Goal: Task Accomplishment & Management: Use online tool/utility

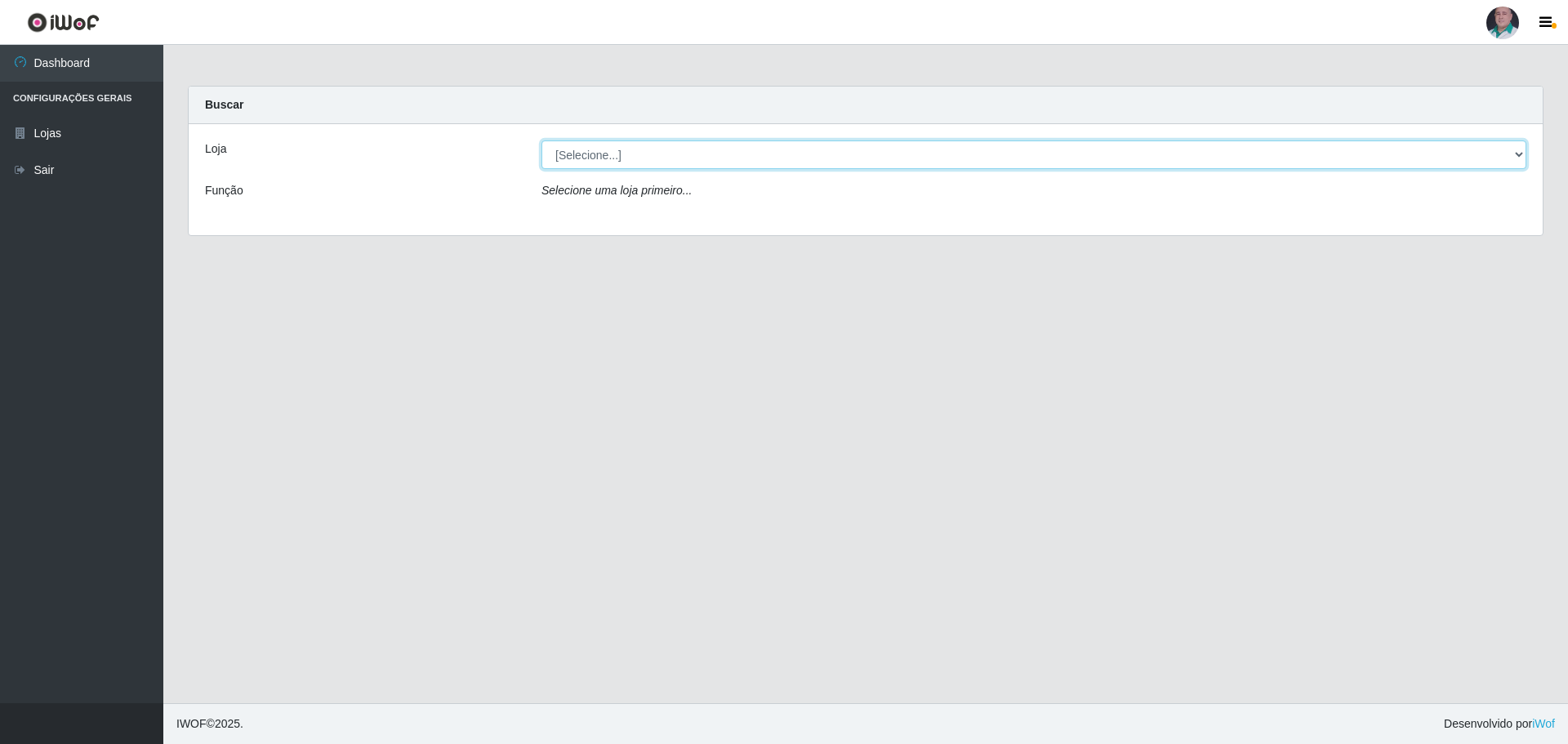
click at [593, 161] on select "[Selecione...] Mar Vermelho - Loja 05" at bounding box center [1034, 155] width 985 height 28
select select "252"
click at [542, 140] on select "[Selecione...] Mar Vermelho - Loja 05" at bounding box center [1034, 155] width 985 height 28
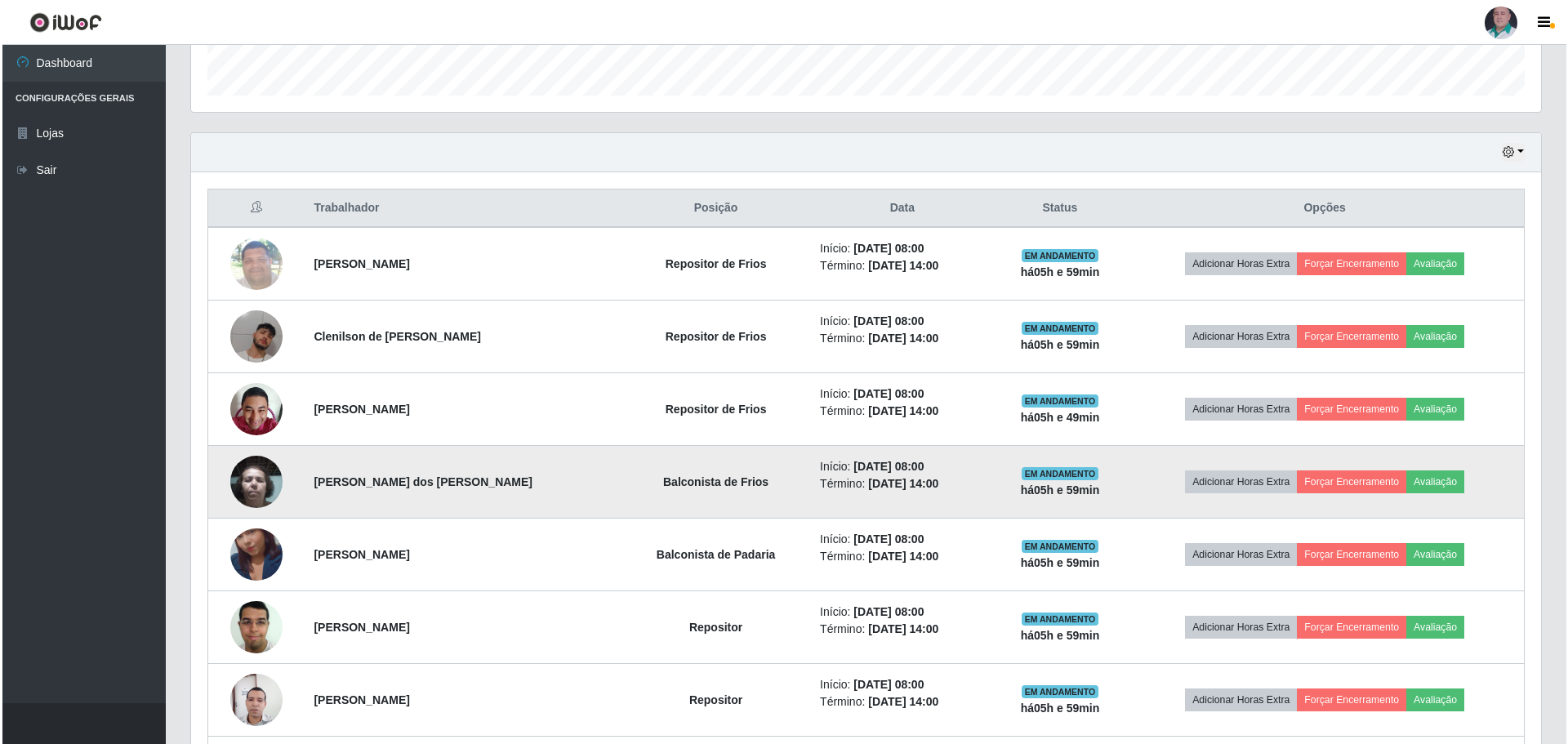
scroll to position [490, 0]
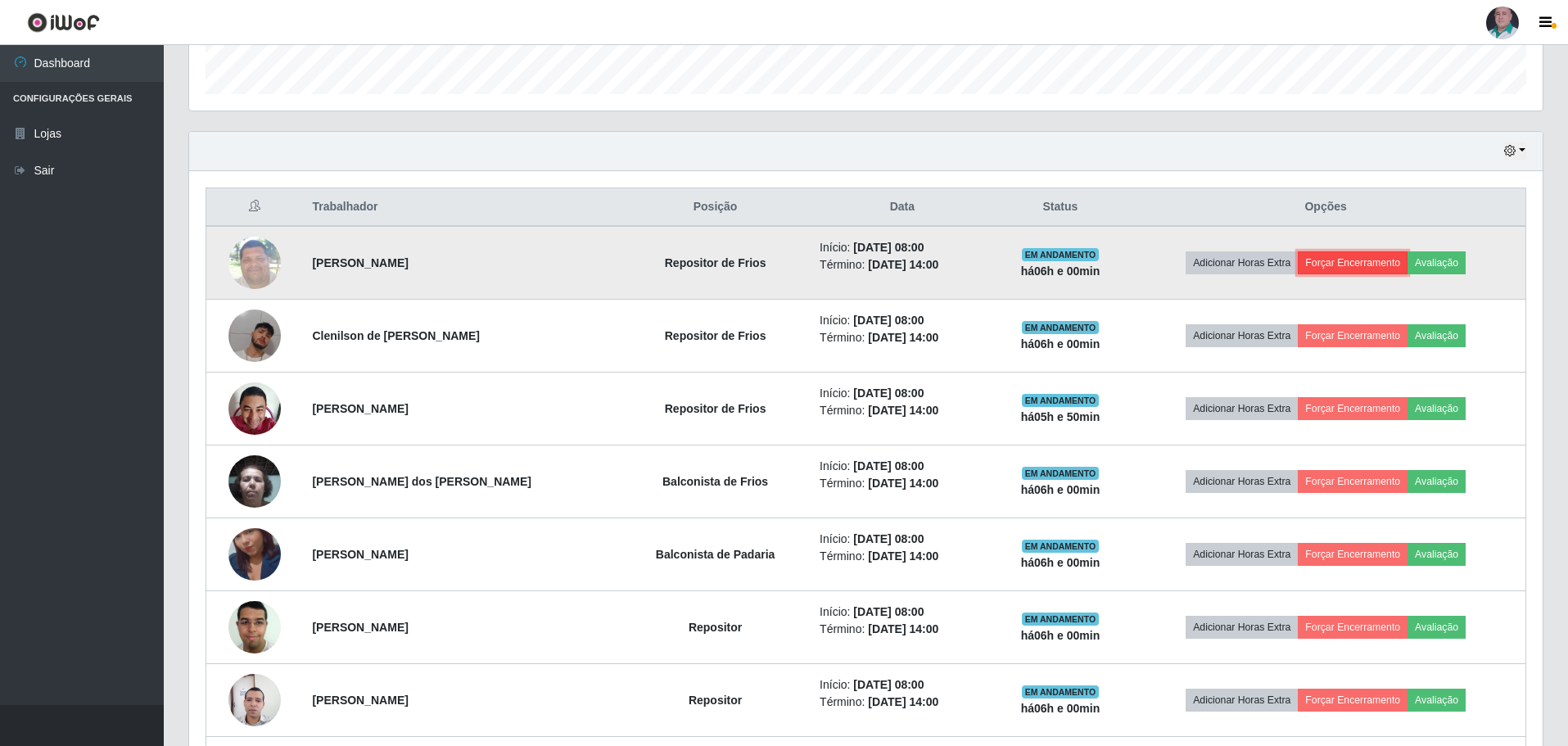
click at [1334, 258] on button "Forçar Encerramento" at bounding box center [1353, 262] width 110 height 23
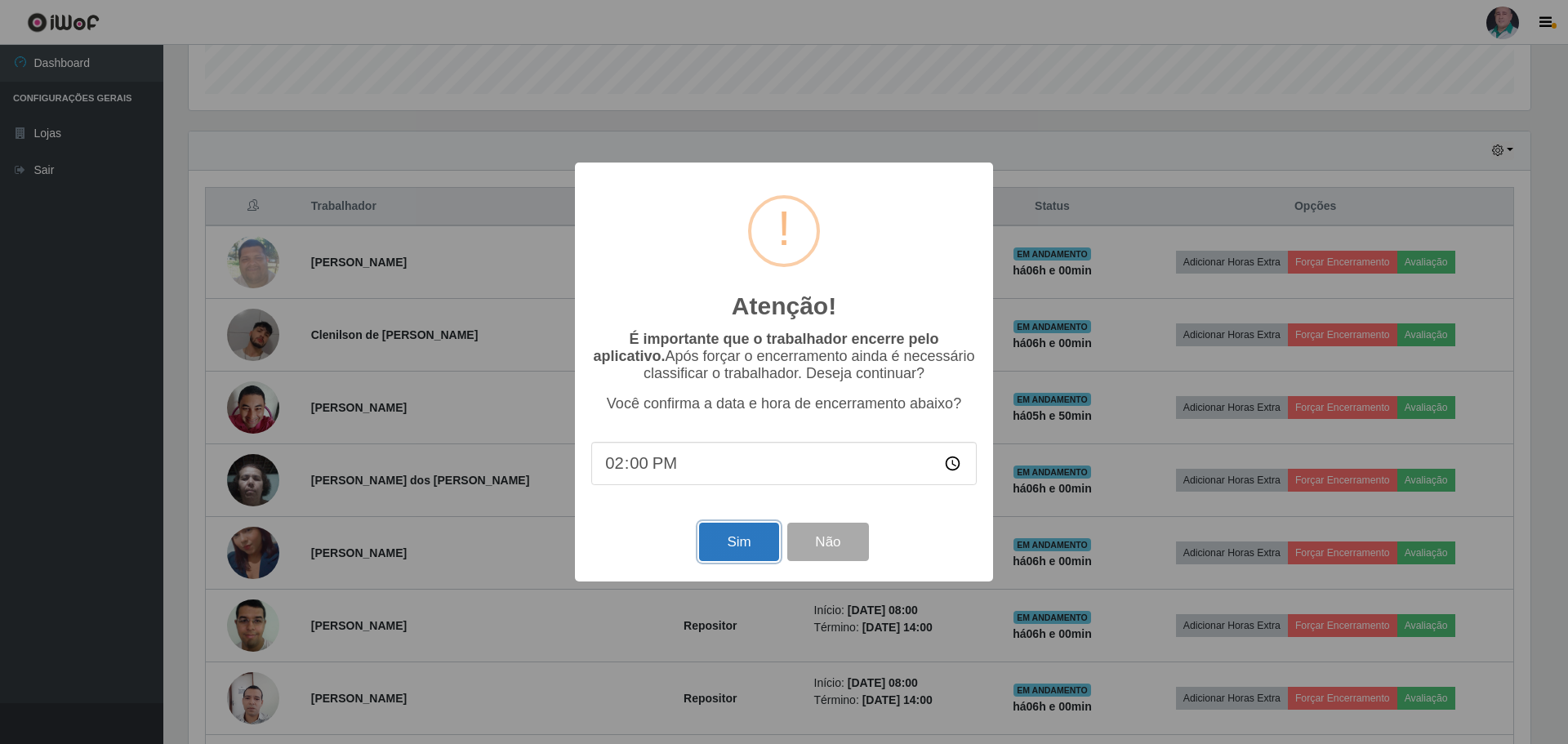
click at [757, 552] on button "Sim" at bounding box center [738, 542] width 79 height 38
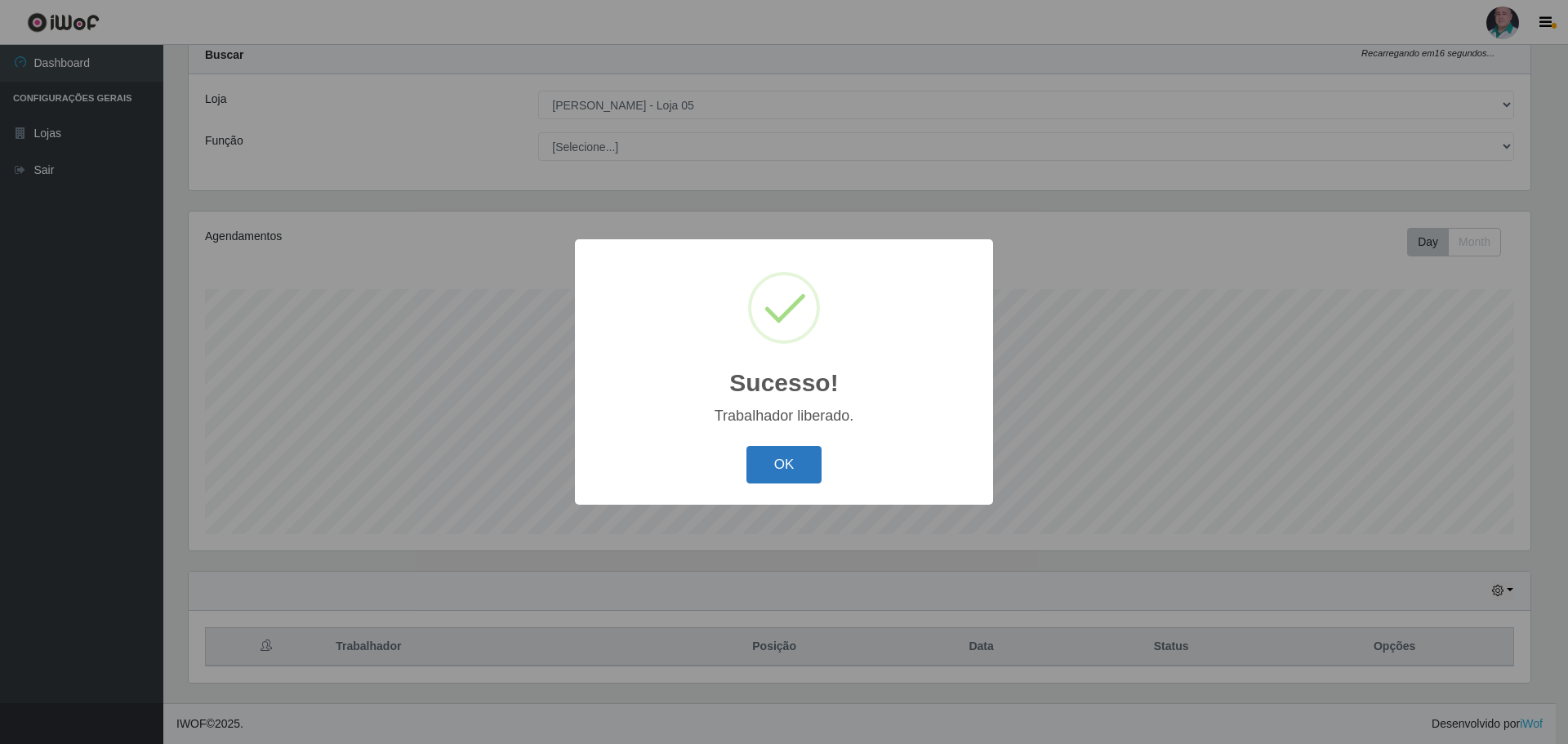
click at [799, 465] on button "OK" at bounding box center [784, 465] width 76 height 38
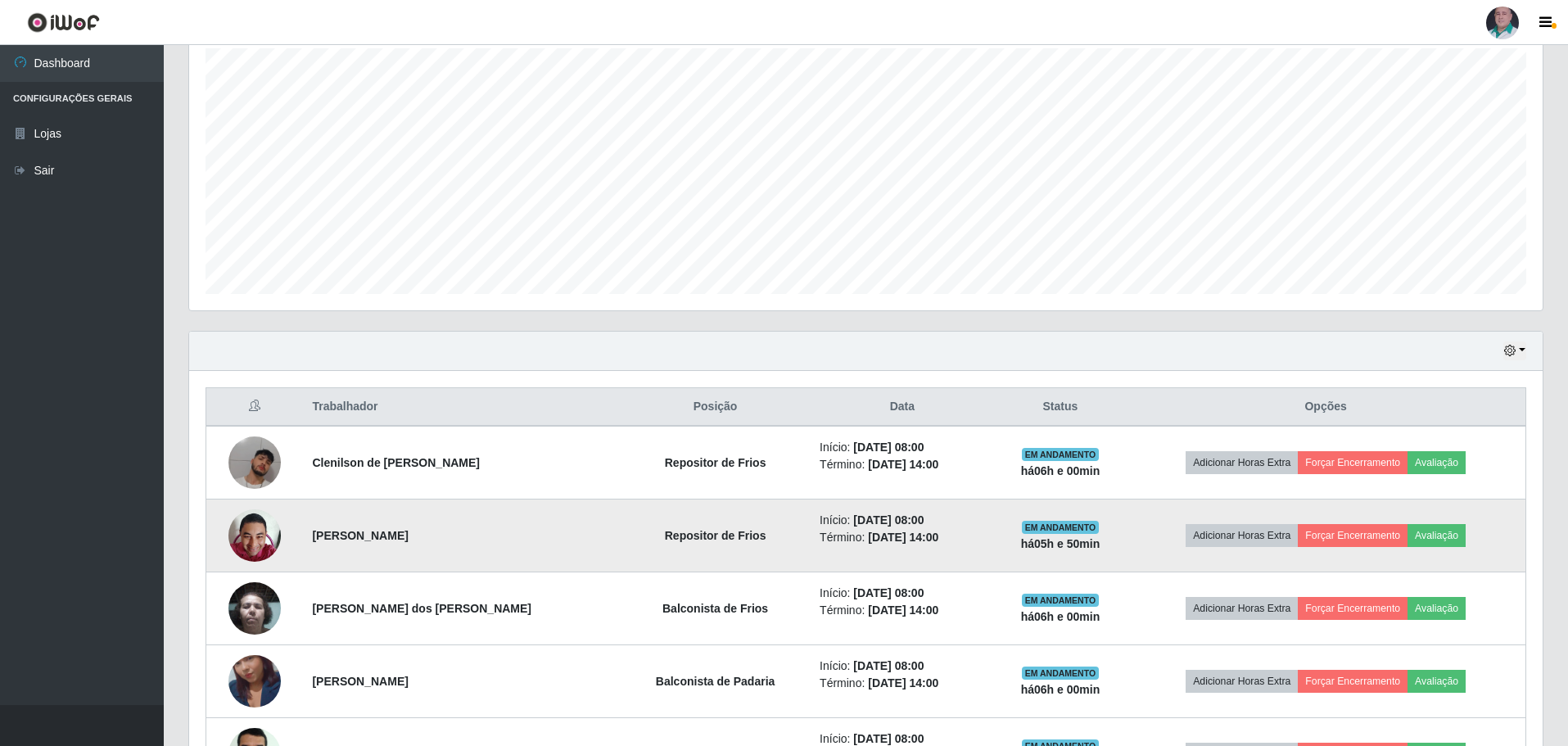
scroll to position [377, 0]
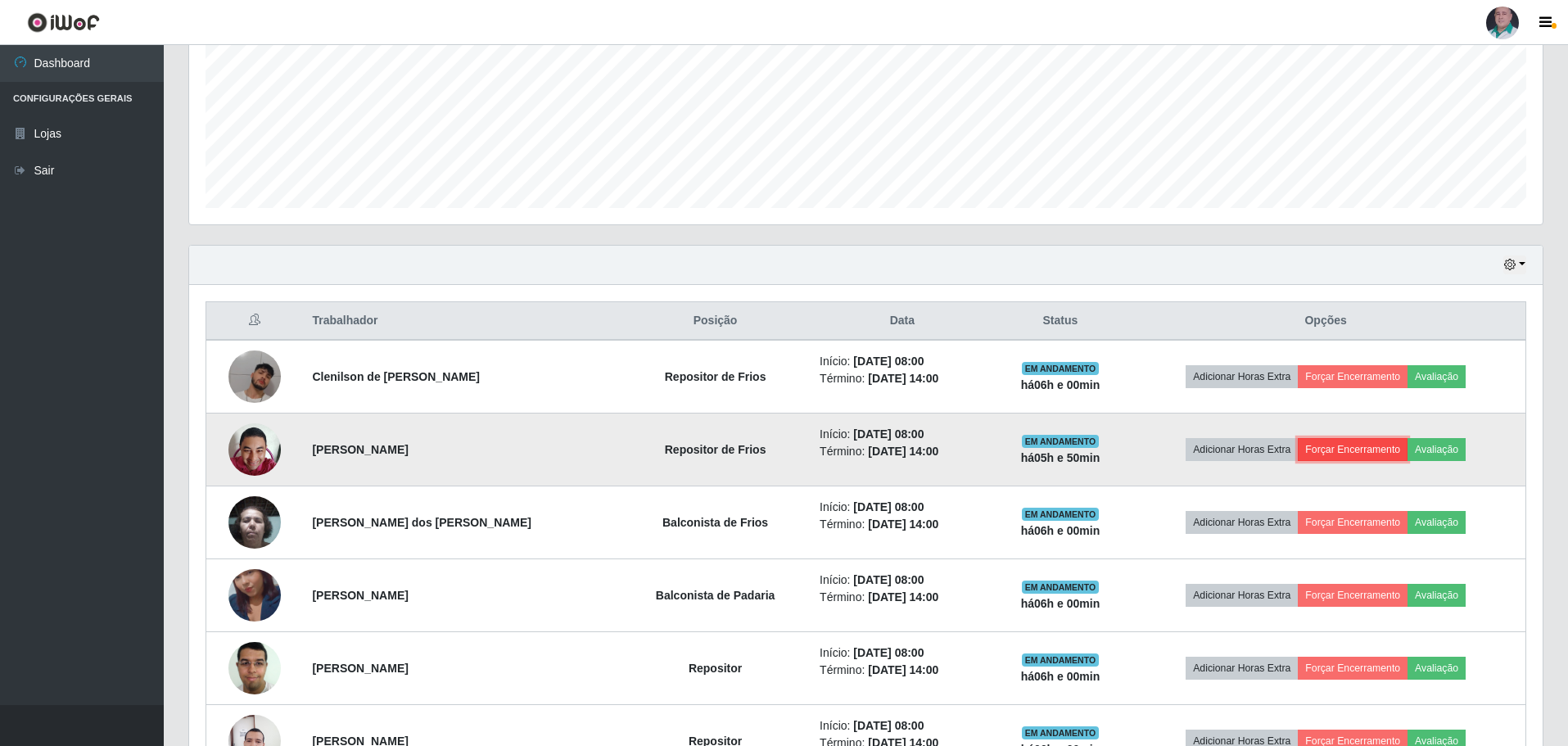
click at [1375, 445] on button "Forçar Encerramento" at bounding box center [1353, 449] width 110 height 23
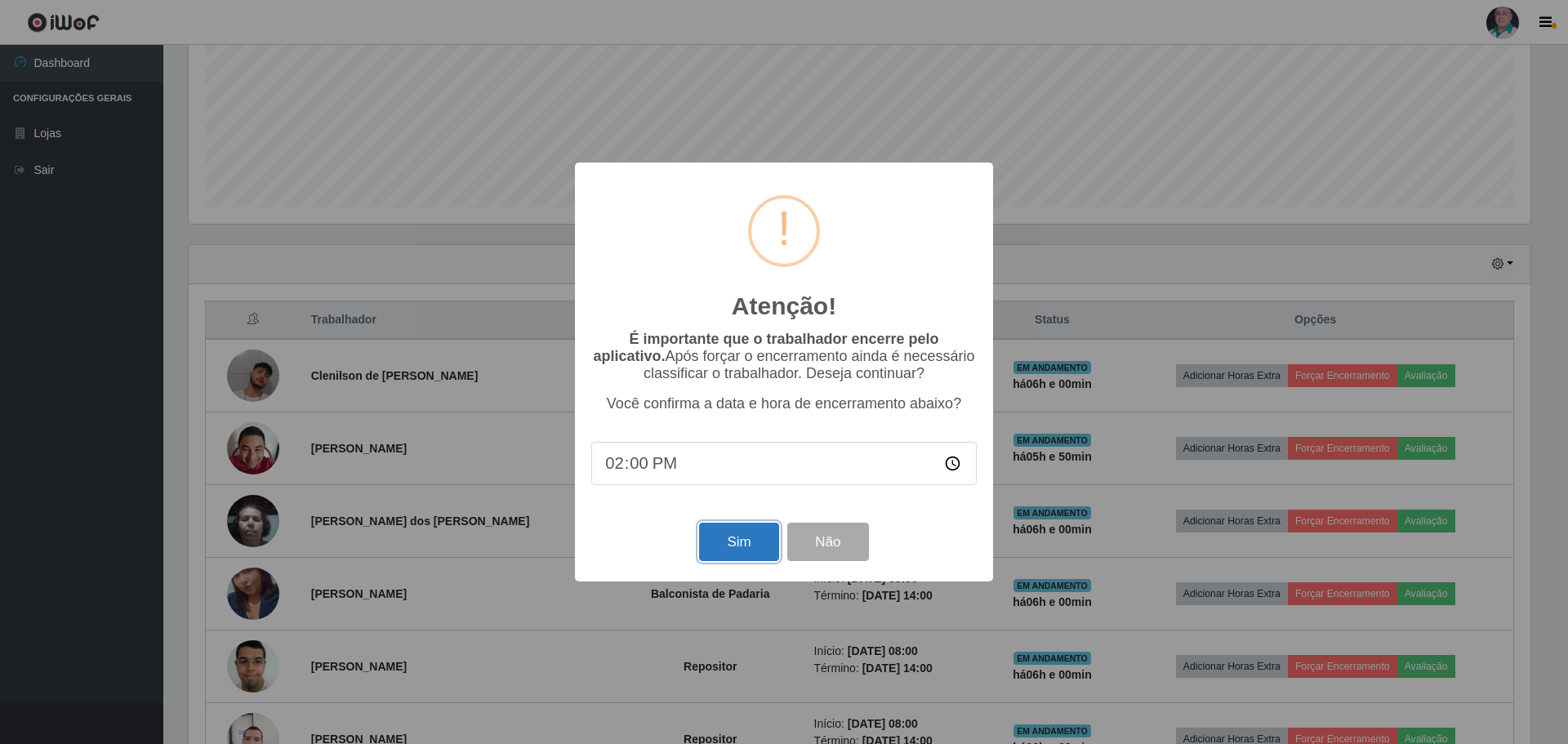
click at [726, 545] on button "Sim" at bounding box center [738, 542] width 79 height 38
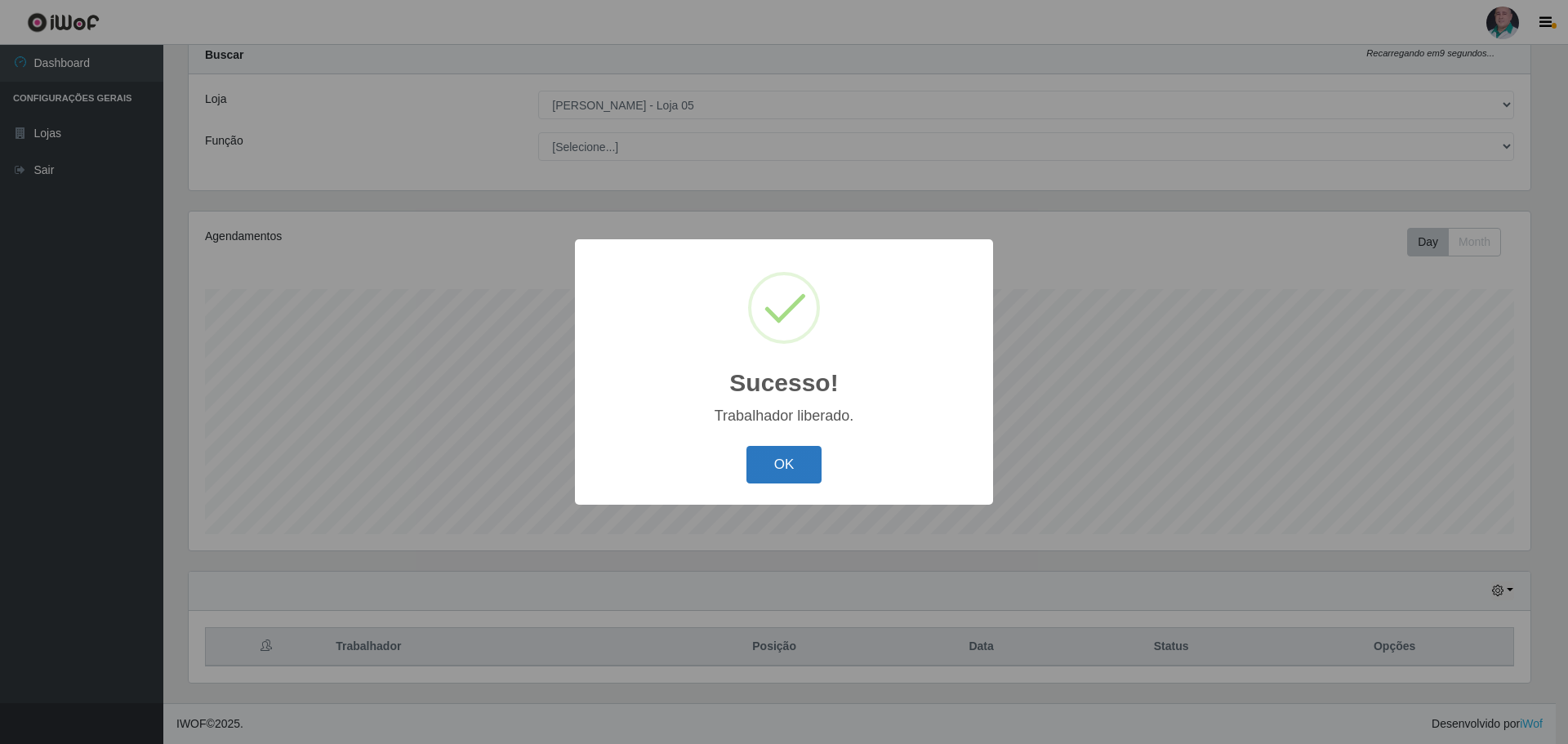
click at [776, 464] on button "OK" at bounding box center [784, 465] width 76 height 38
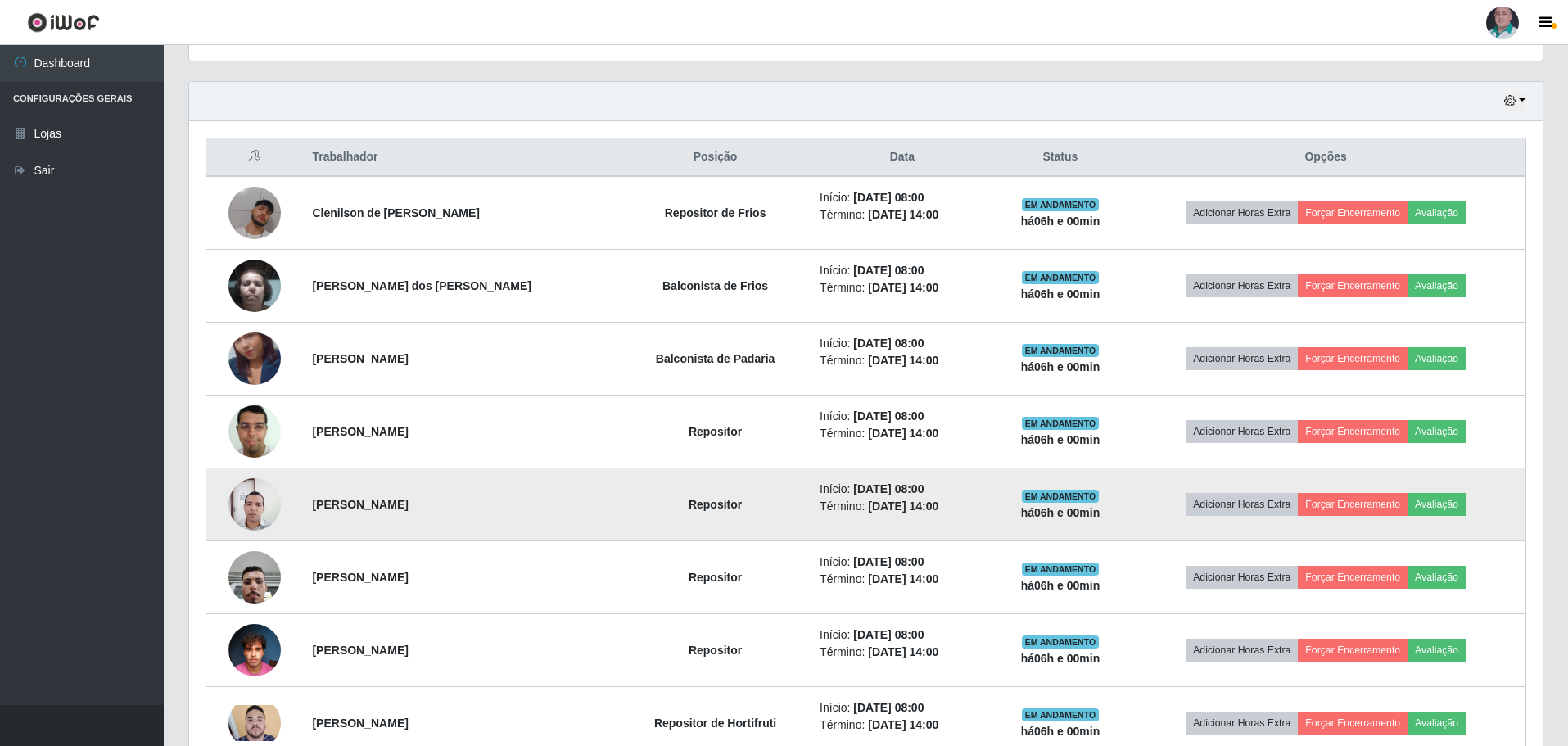
scroll to position [623, 0]
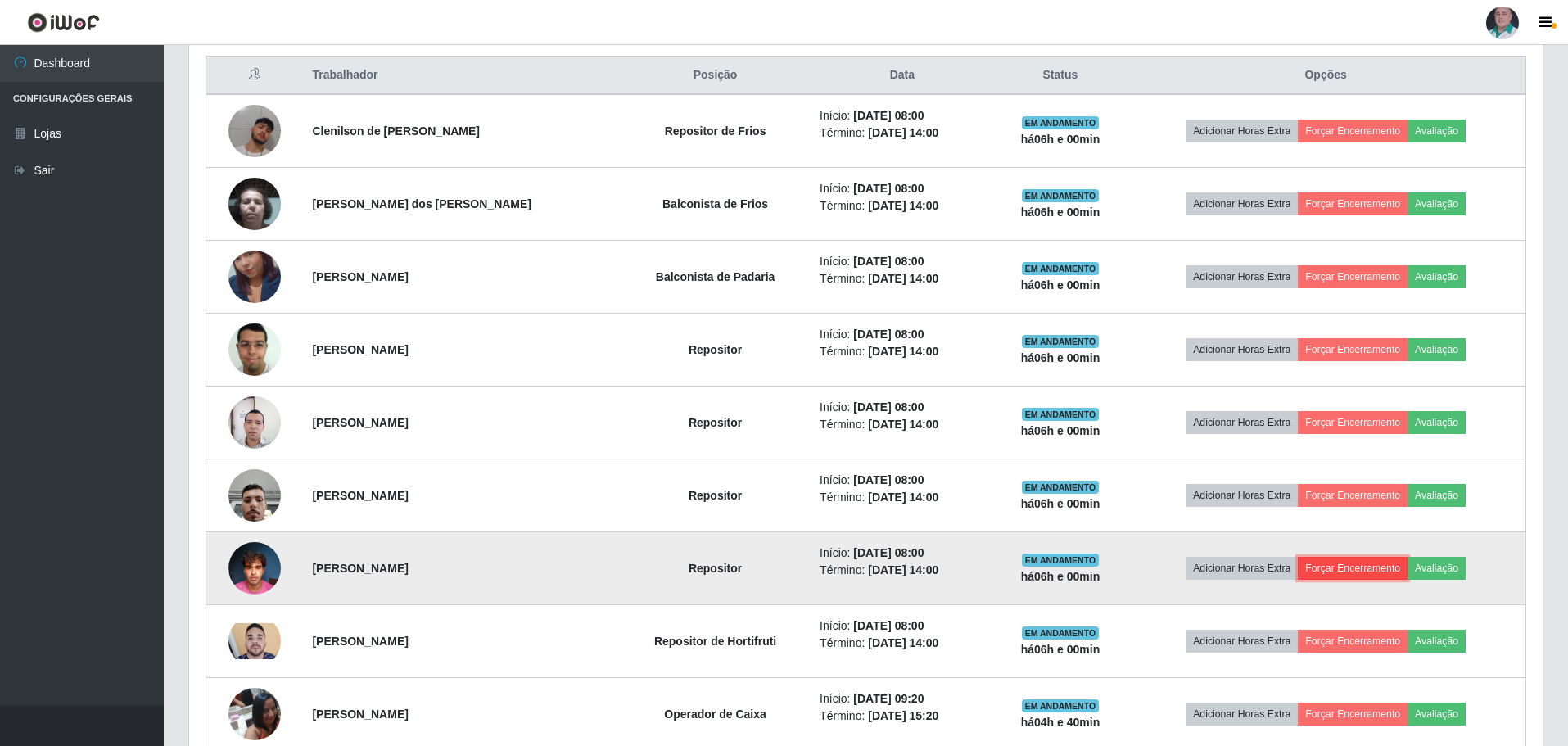
click at [1361, 563] on button "Forçar Encerramento" at bounding box center [1353, 567] width 110 height 23
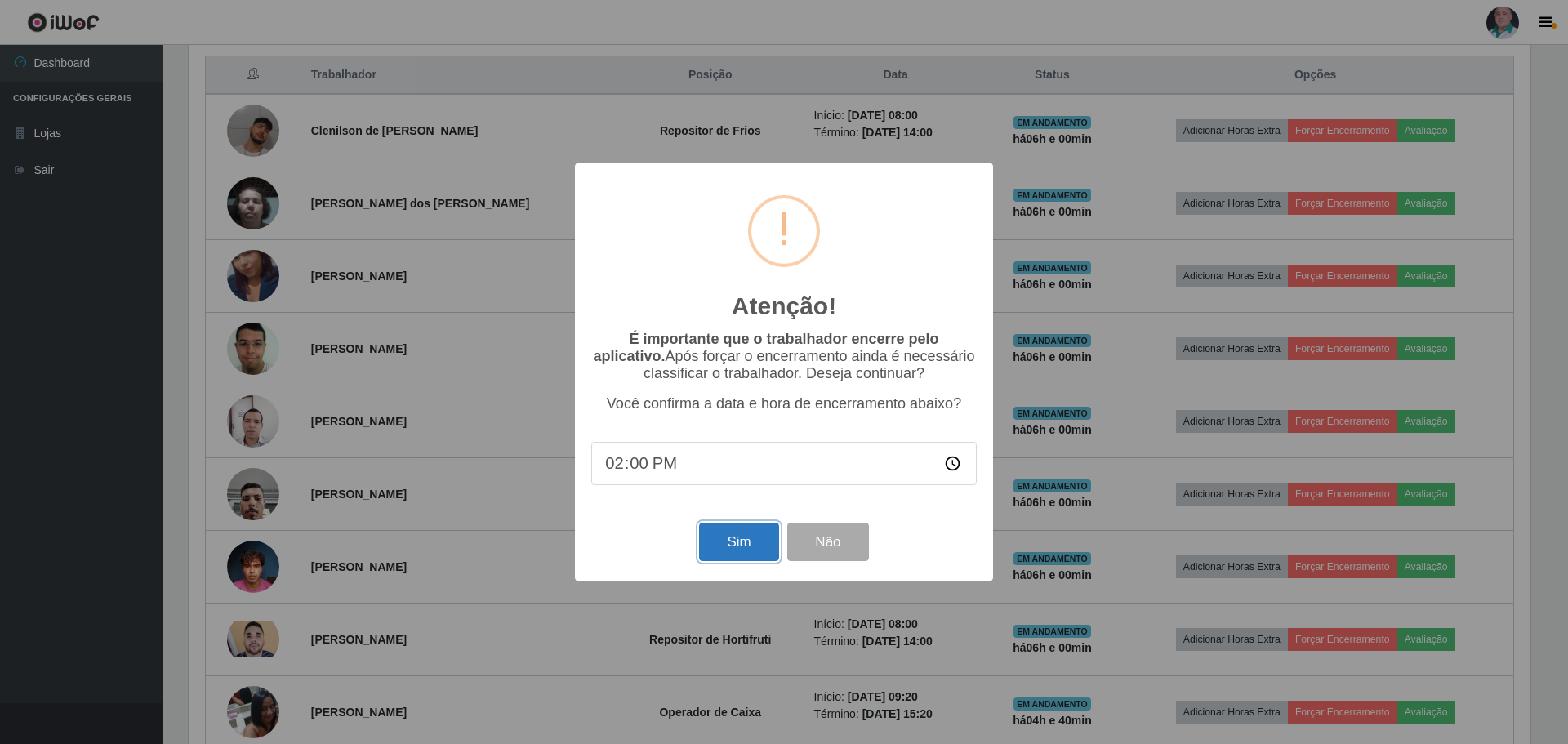
click at [736, 547] on button "Sim" at bounding box center [738, 542] width 79 height 38
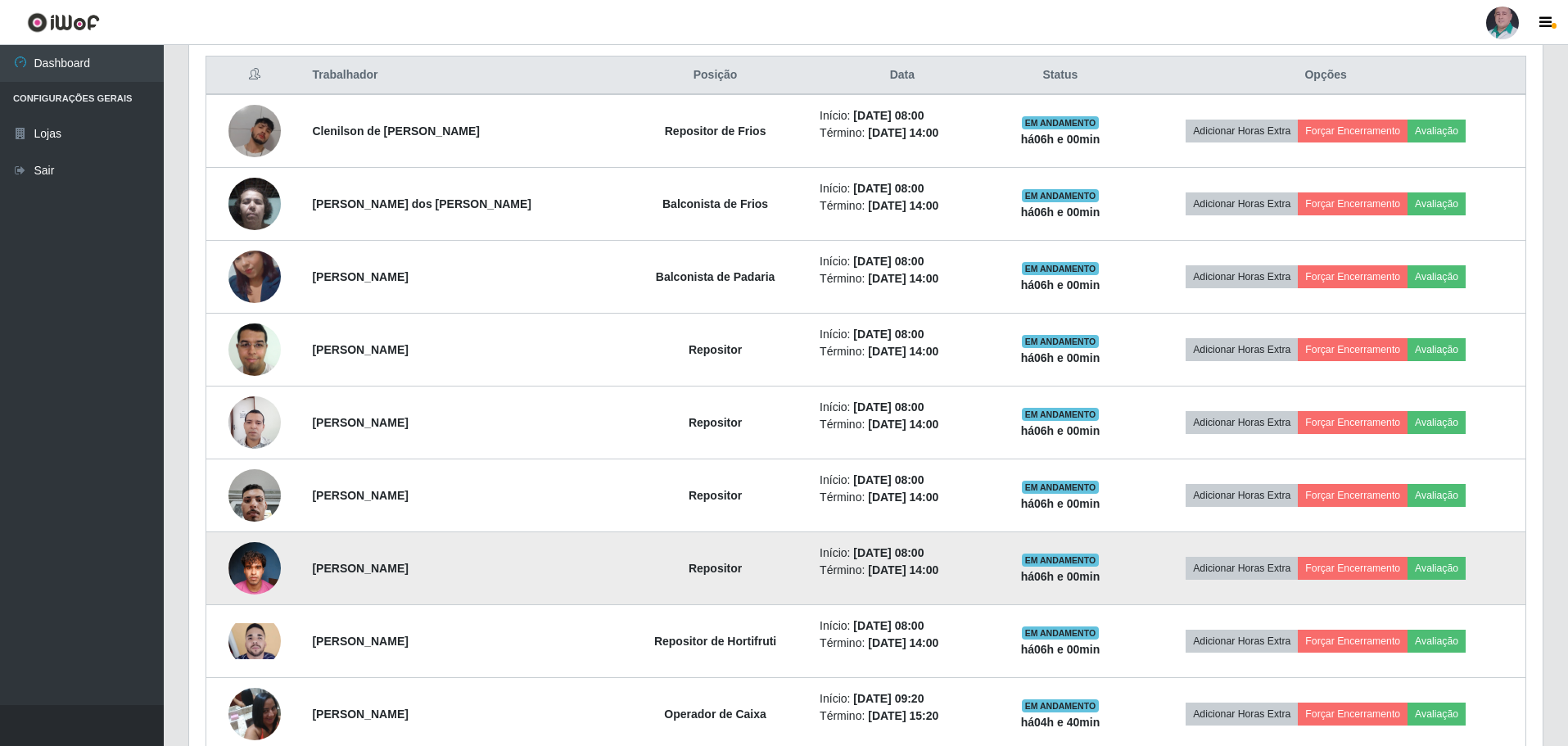
scroll to position [0, 0]
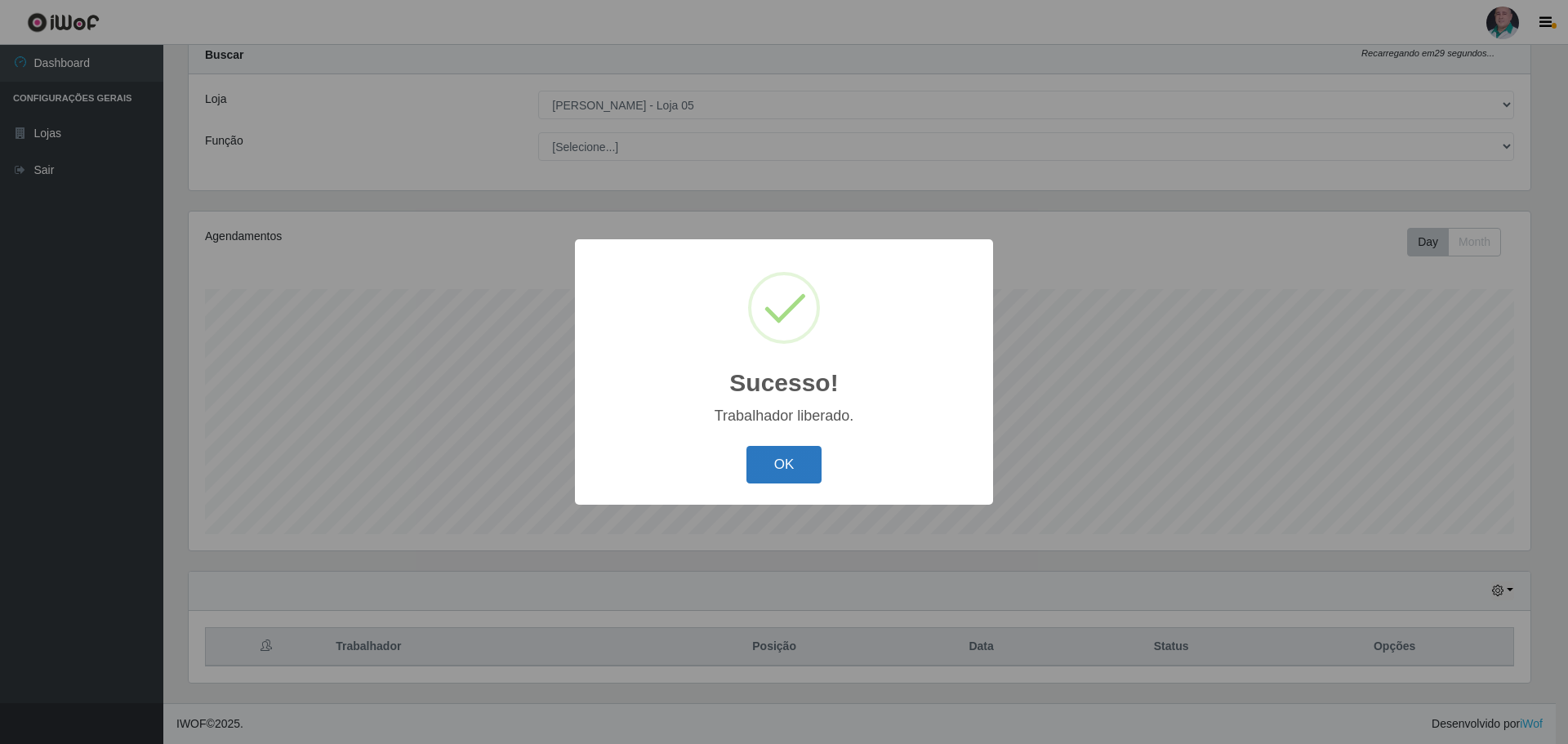
click at [782, 472] on button "OK" at bounding box center [784, 465] width 76 height 38
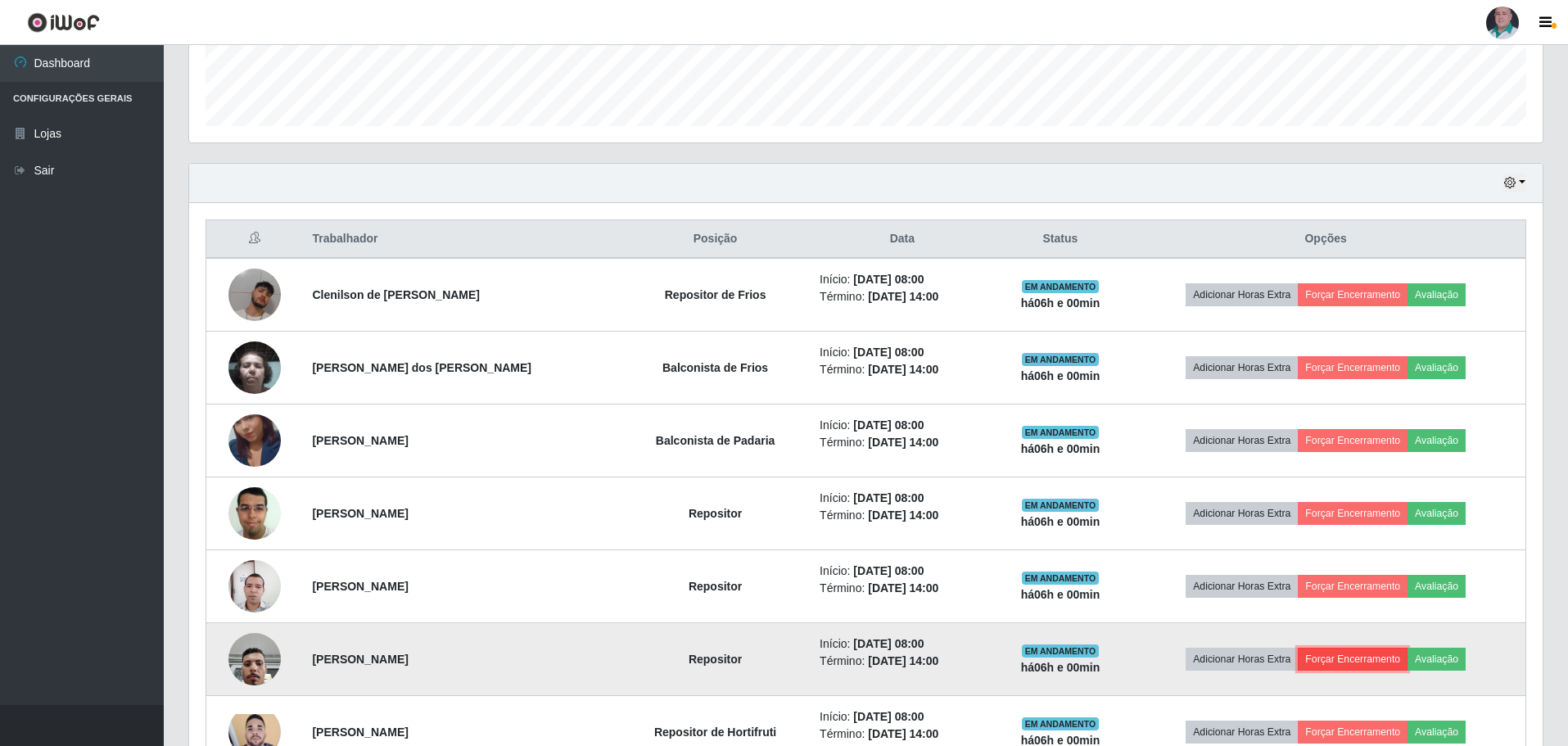
click at [1341, 660] on button "Forçar Encerramento" at bounding box center [1353, 659] width 110 height 23
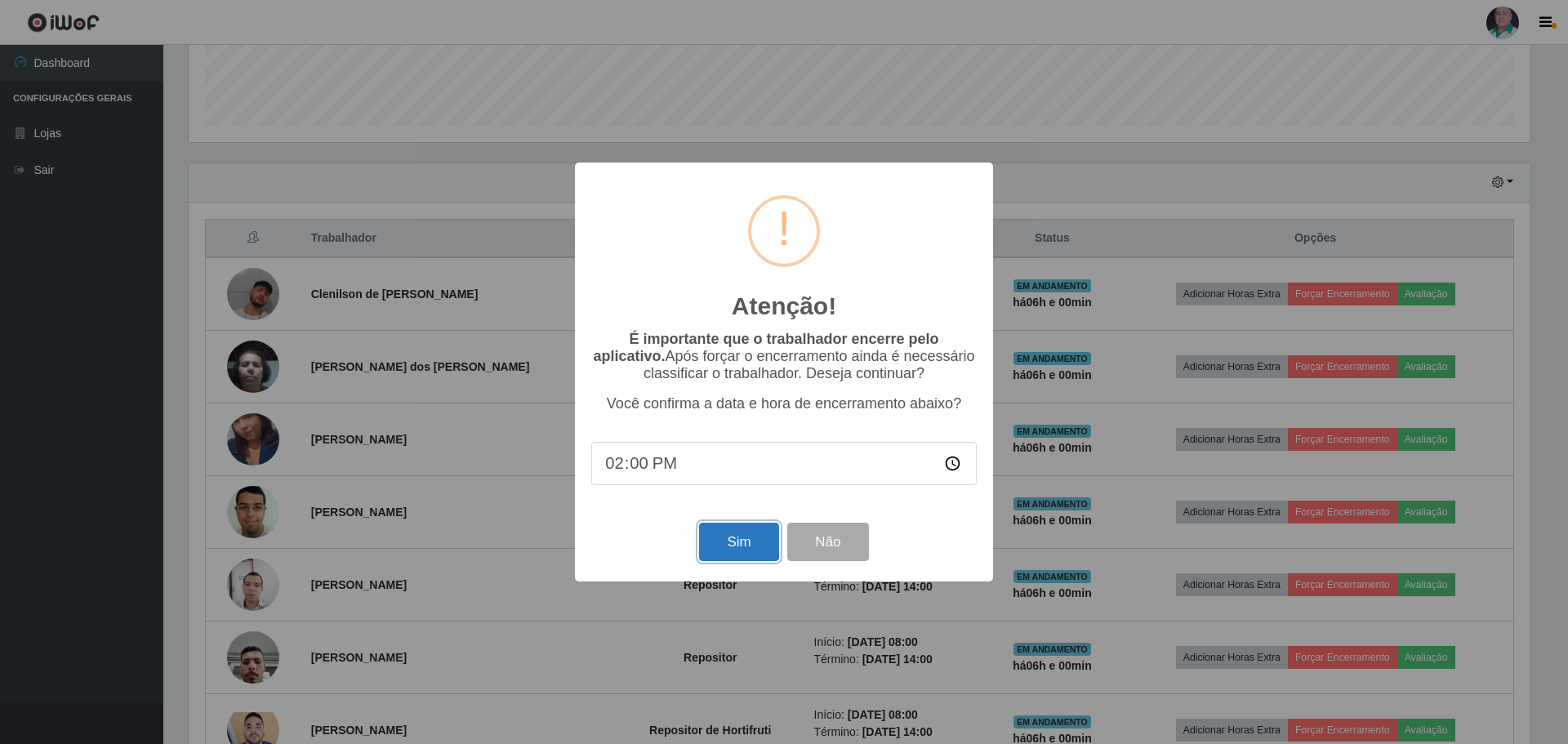
click at [756, 547] on button "Sim" at bounding box center [738, 542] width 79 height 38
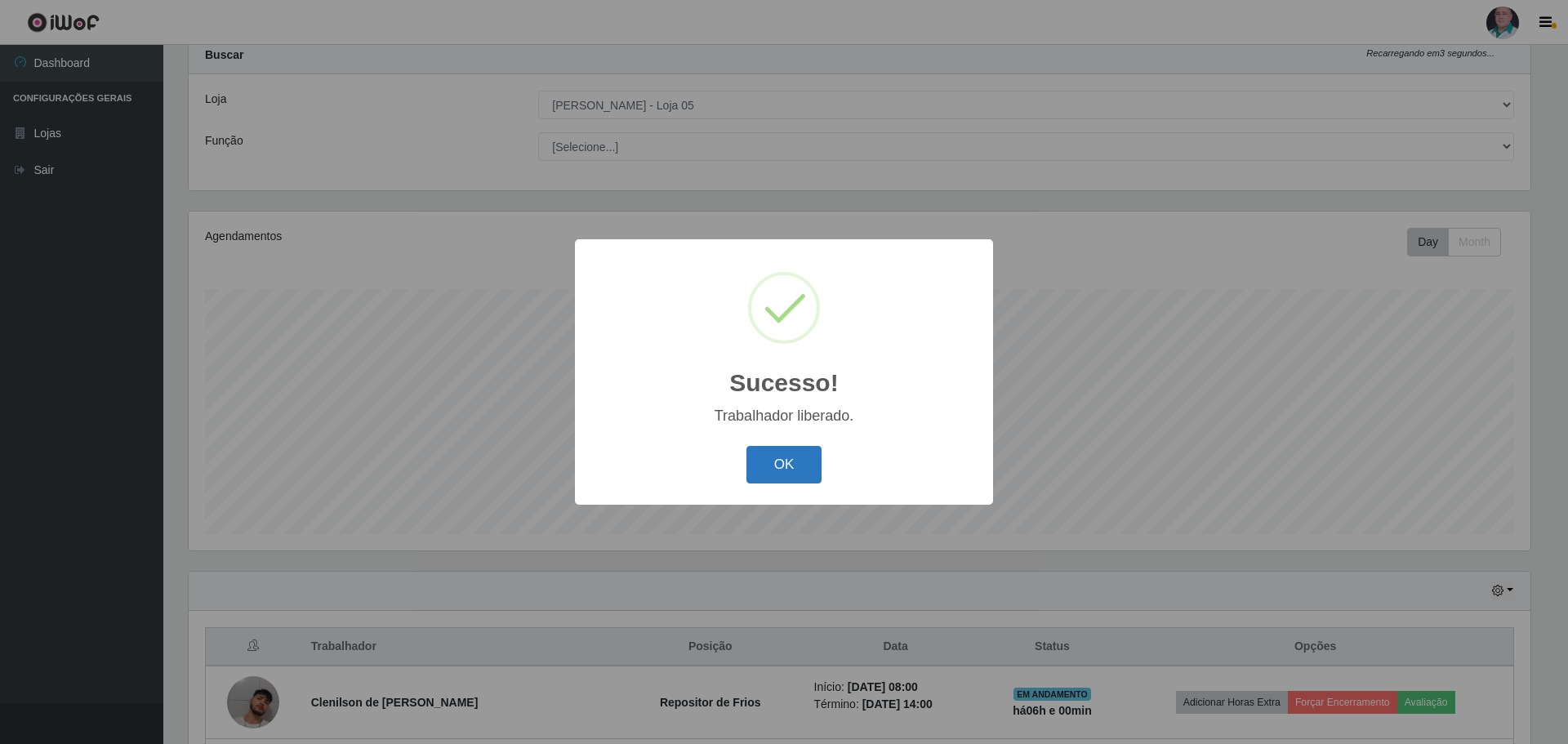
click at [769, 463] on button "OK" at bounding box center [784, 465] width 76 height 38
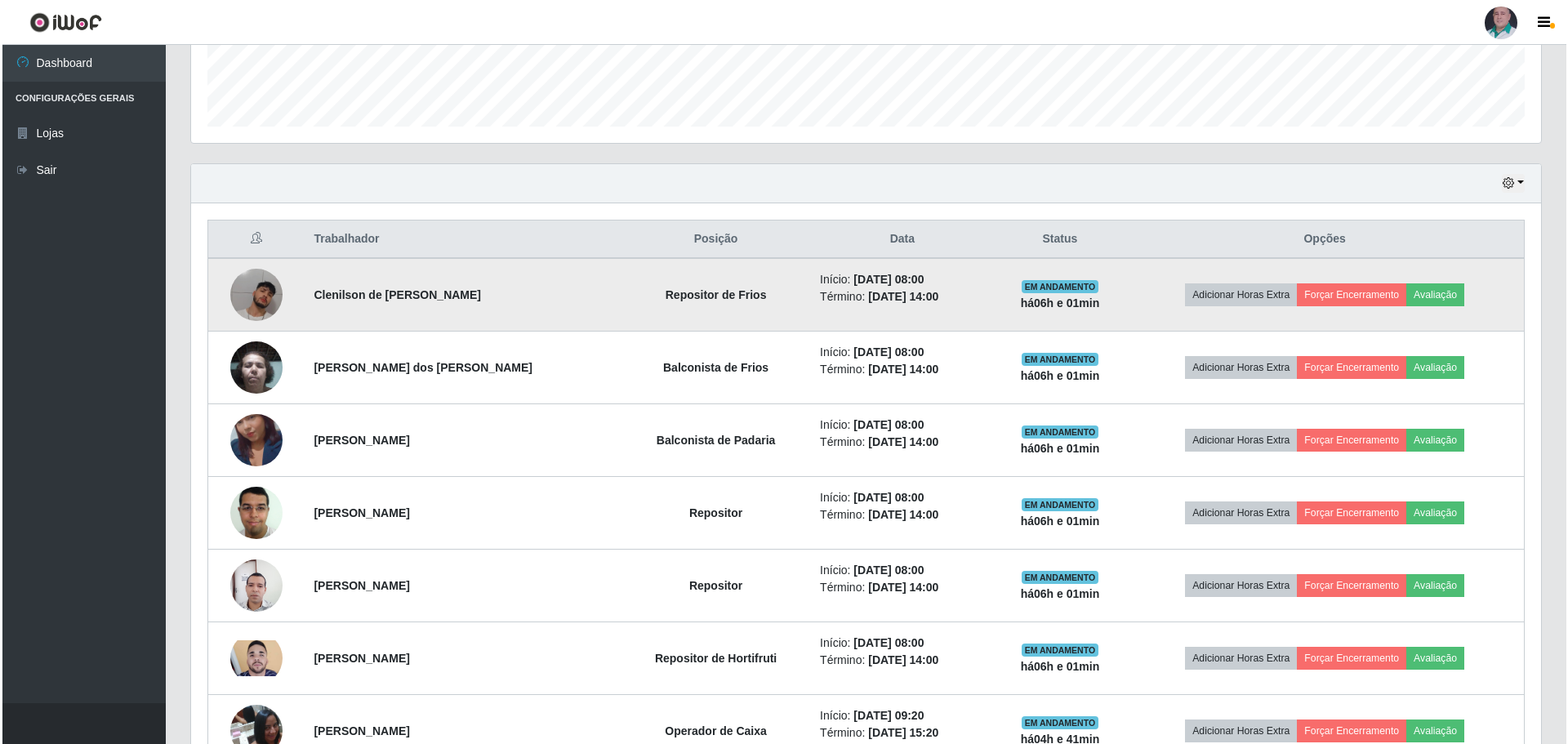
scroll to position [458, 0]
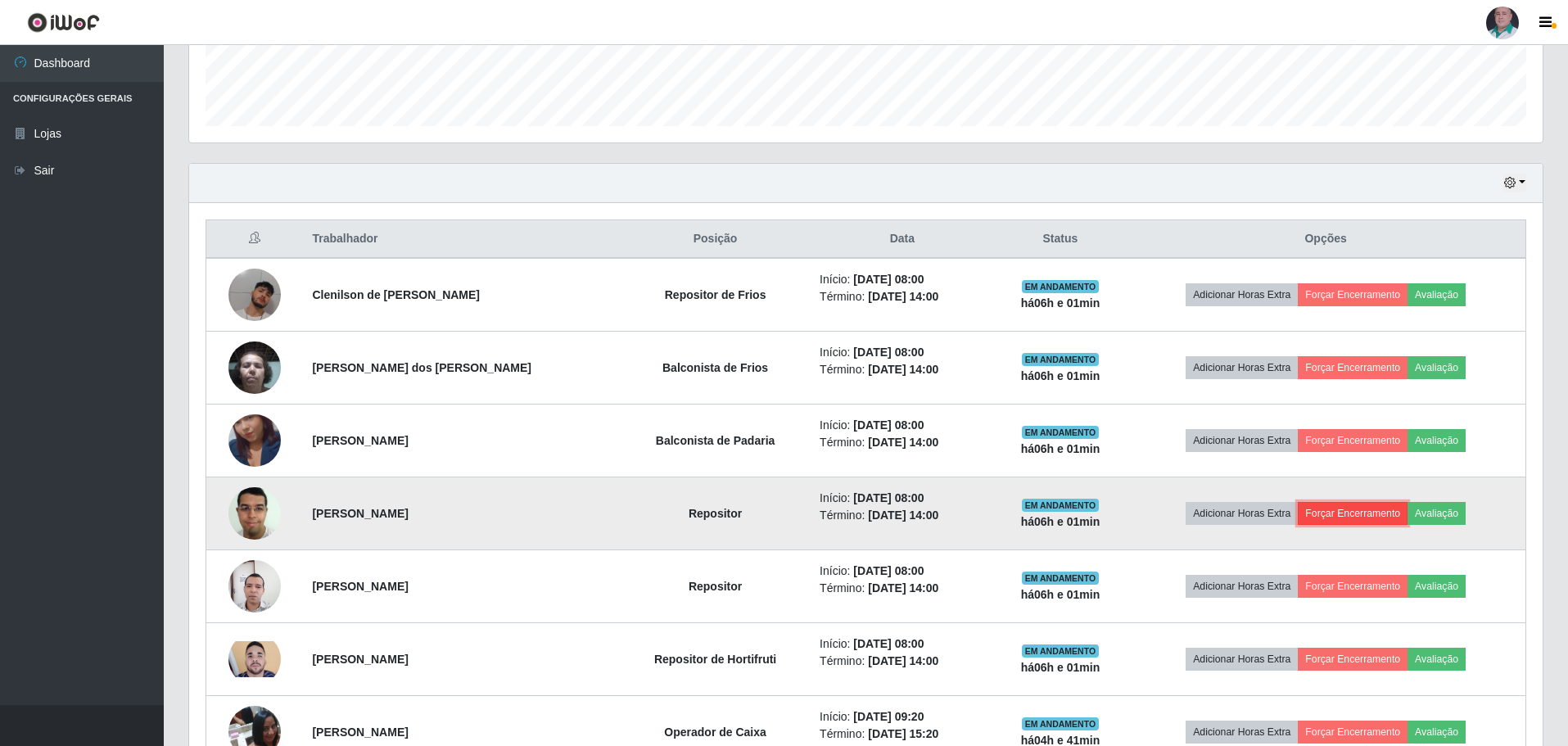
click at [1355, 515] on button "Forçar Encerramento" at bounding box center [1353, 513] width 110 height 23
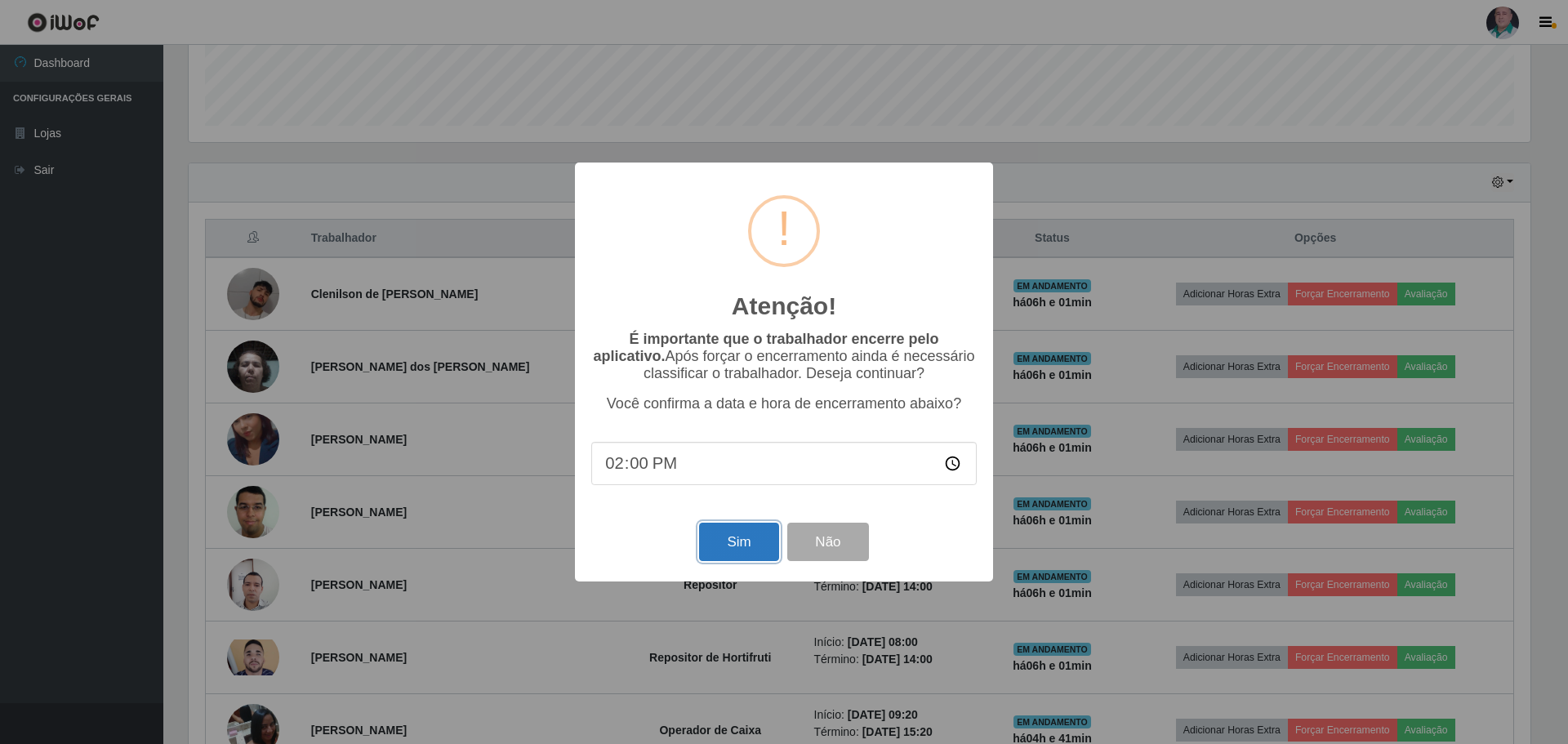
click at [739, 548] on button "Sim" at bounding box center [738, 542] width 79 height 38
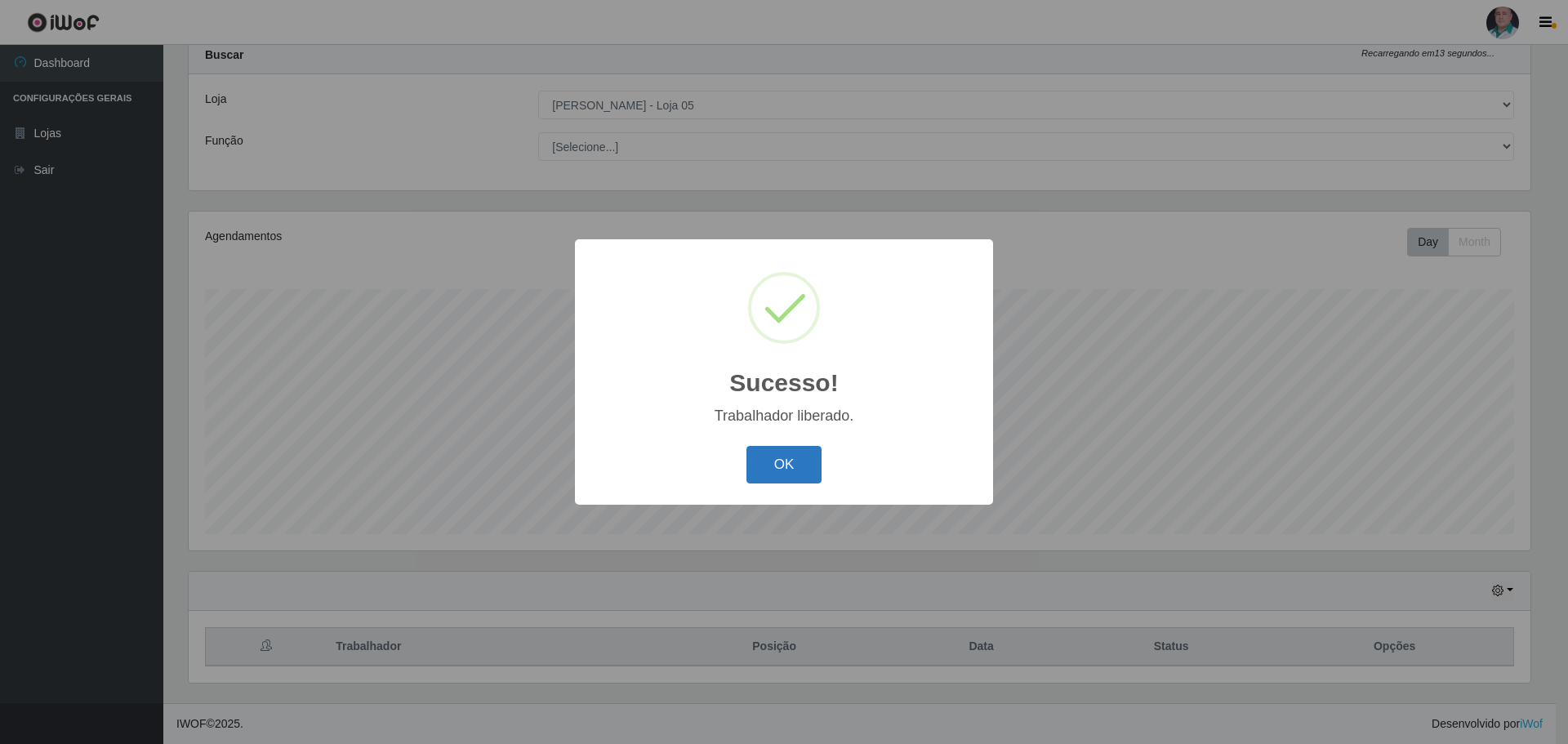
click at [787, 466] on button "OK" at bounding box center [784, 465] width 76 height 38
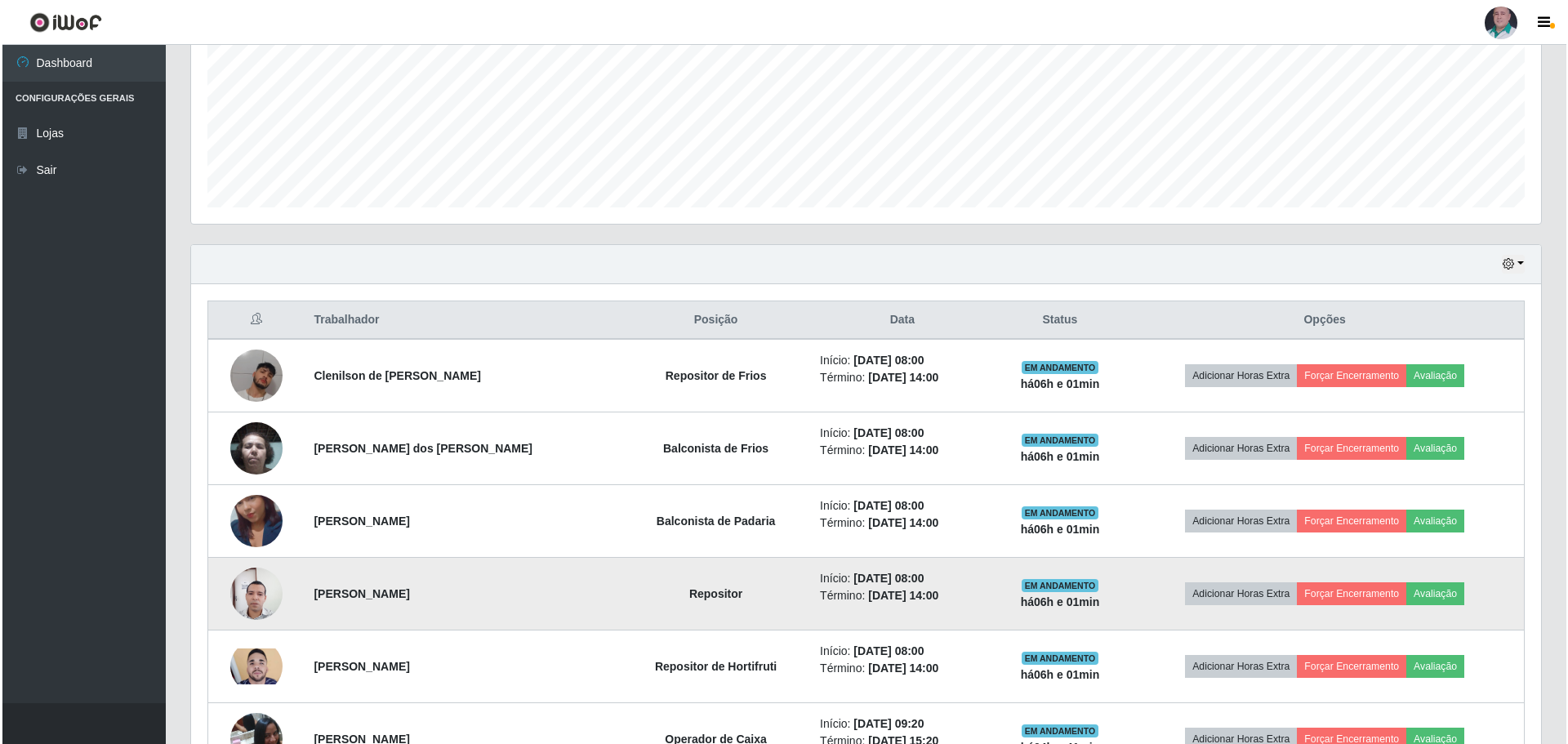
scroll to position [458, 0]
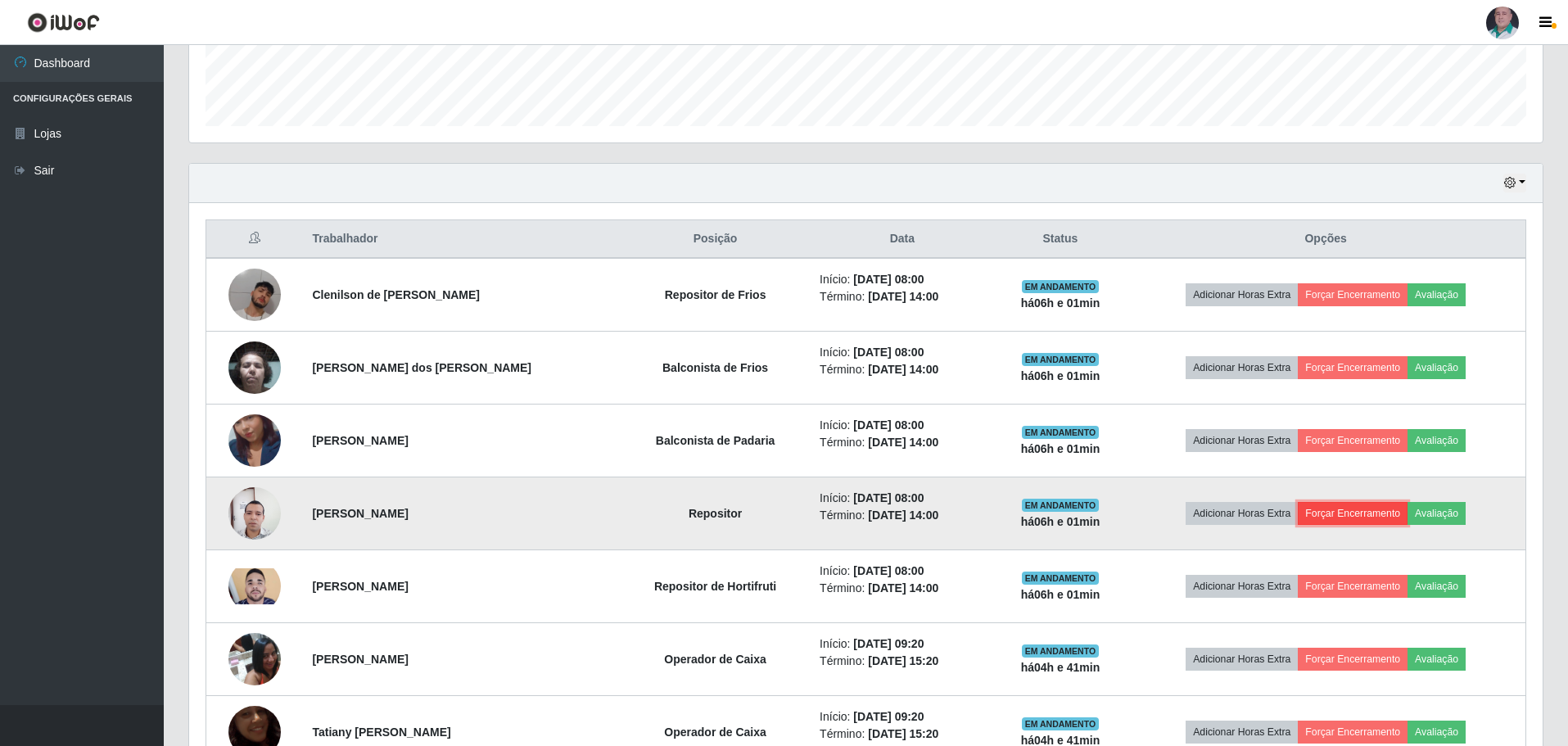
click at [1352, 516] on button "Forçar Encerramento" at bounding box center [1353, 513] width 110 height 23
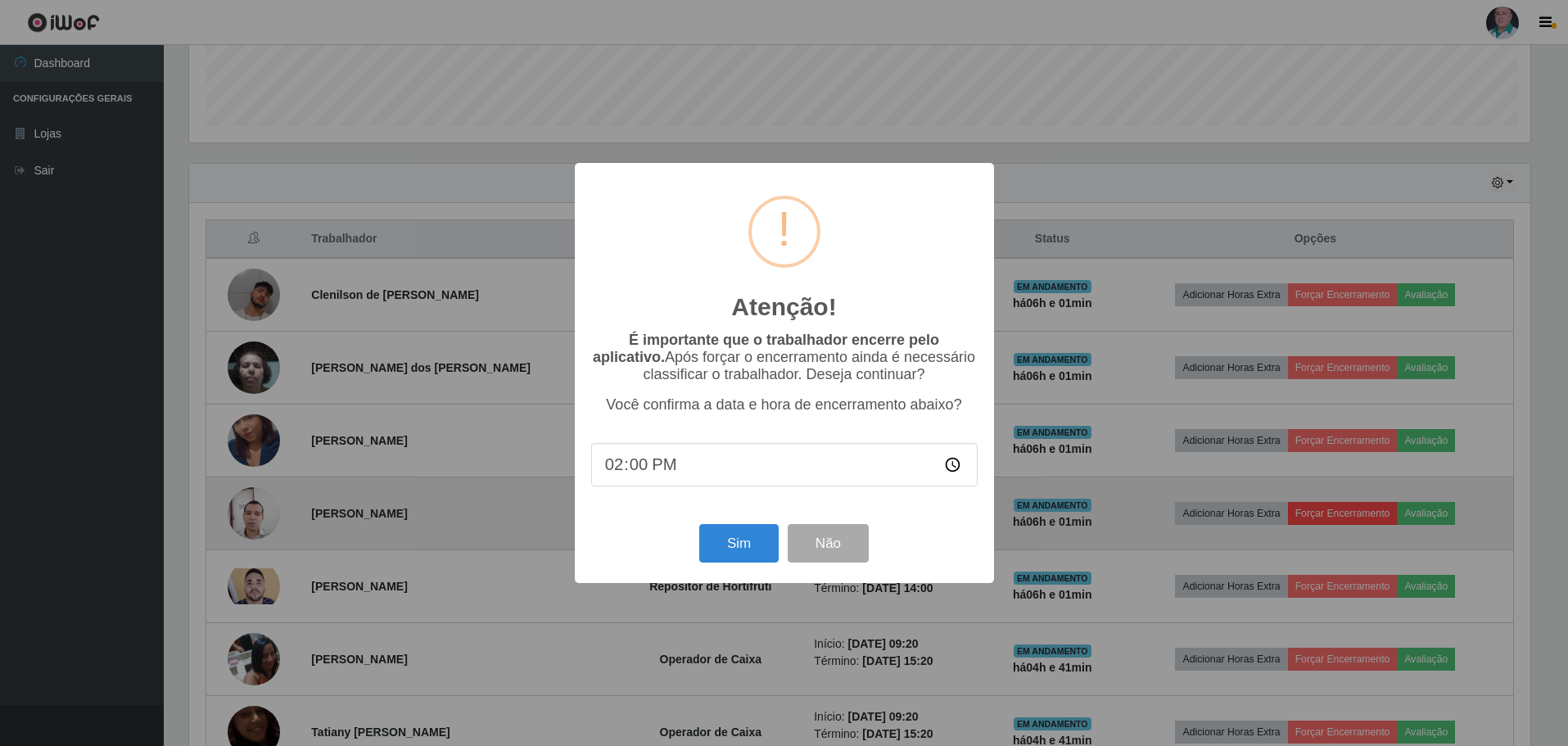
scroll to position [339, 1346]
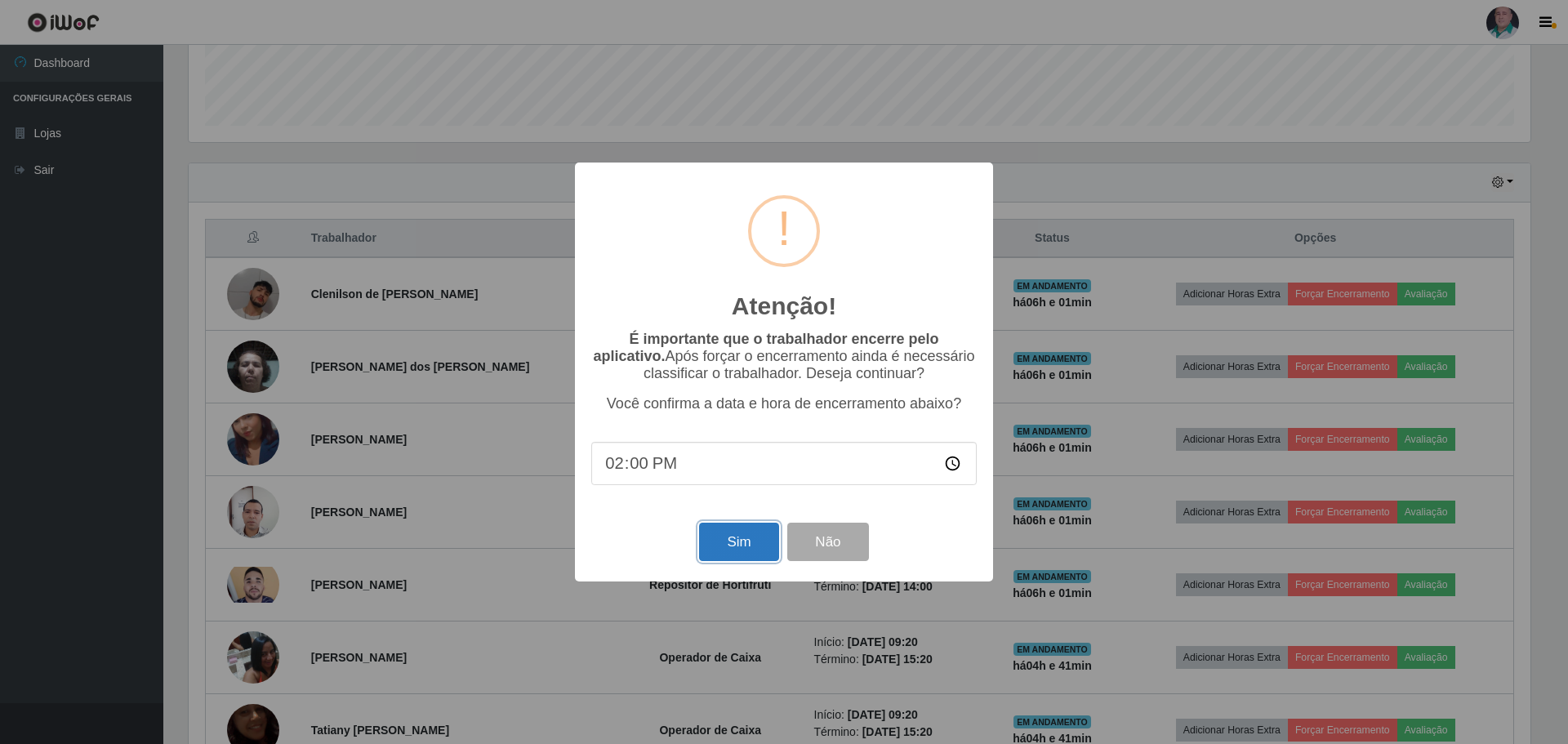
click at [748, 548] on button "Sim" at bounding box center [738, 542] width 79 height 38
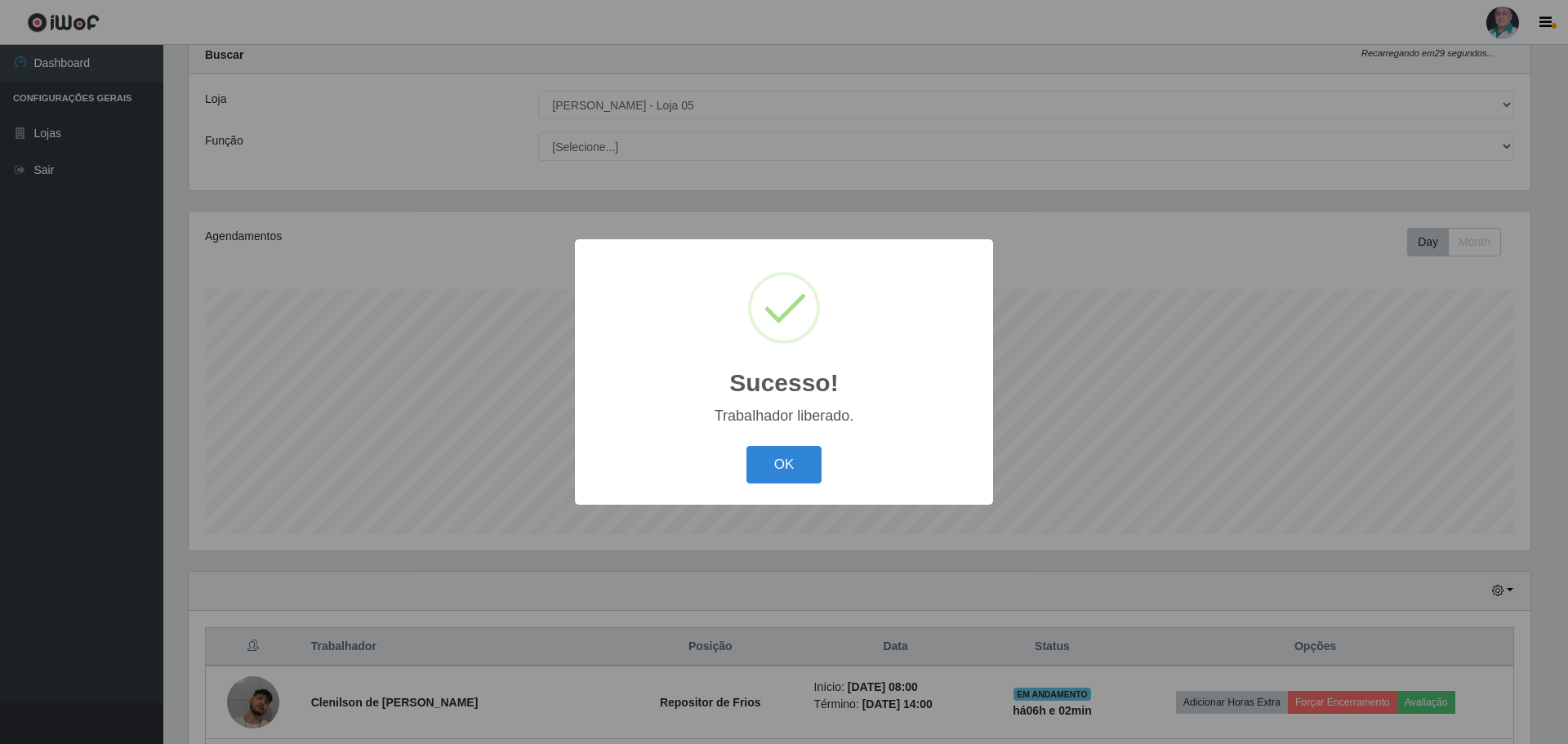
click at [831, 469] on div "OK Cancel" at bounding box center [784, 464] width 386 height 47
click at [775, 463] on button "OK" at bounding box center [784, 465] width 76 height 38
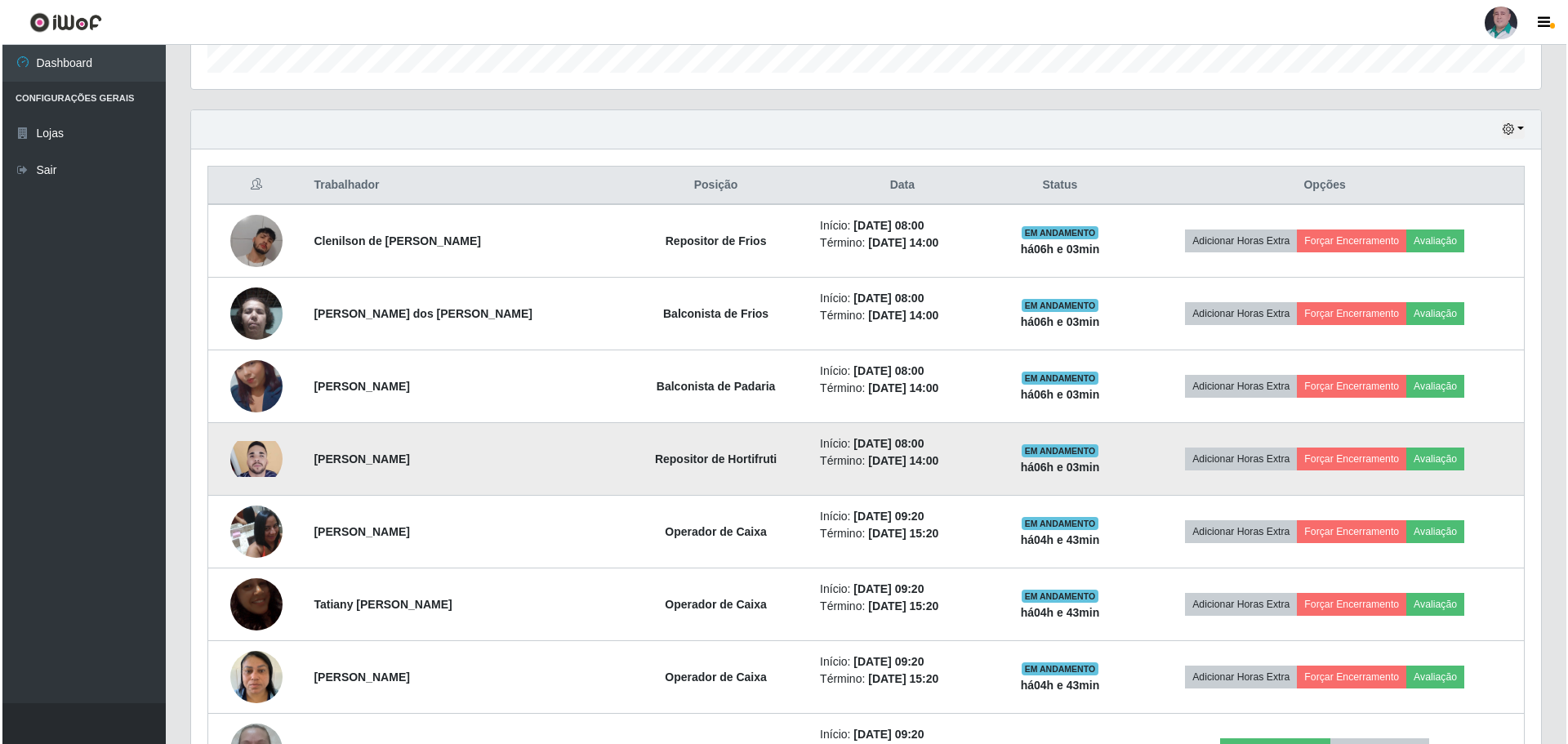
scroll to position [540, 0]
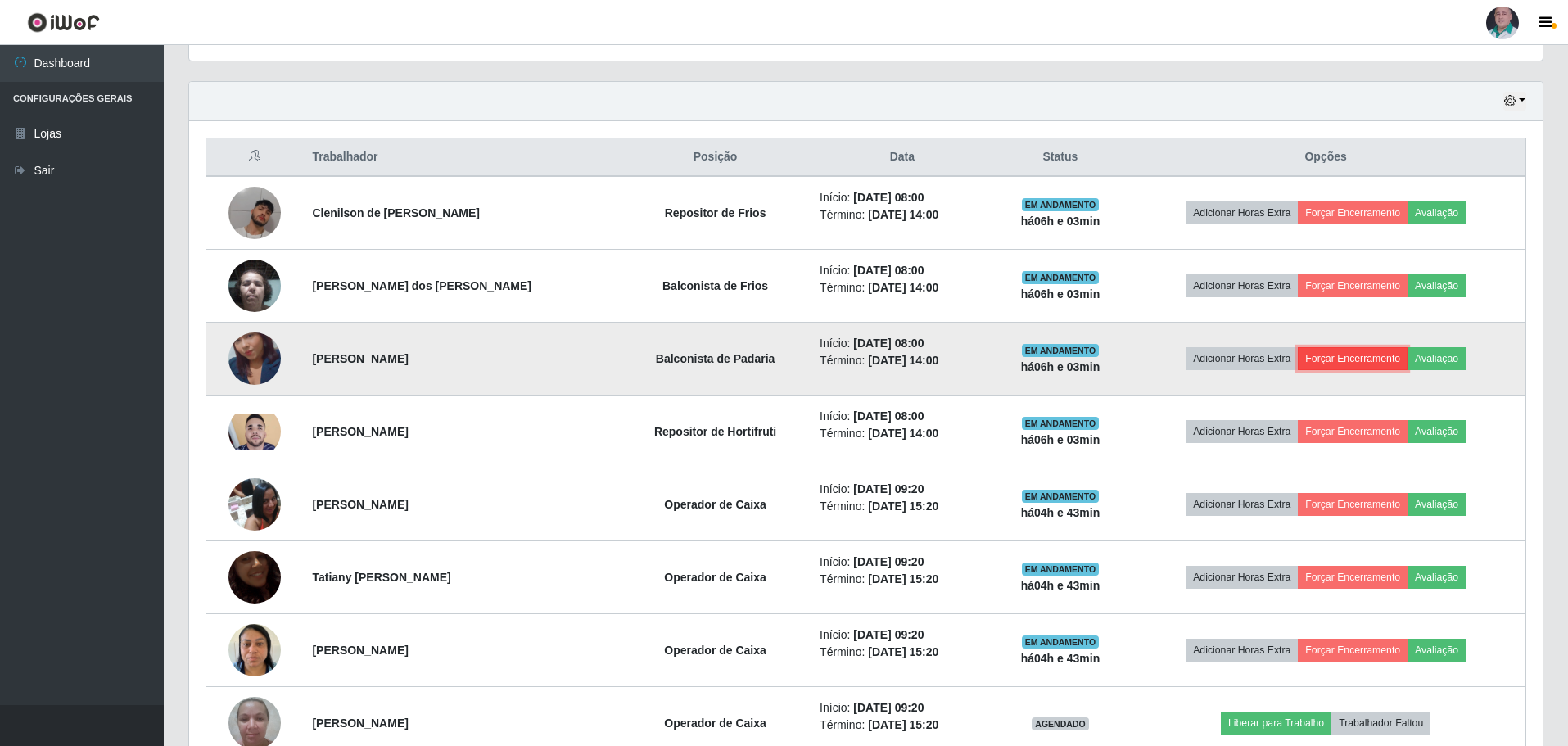
click at [1340, 356] on button "Forçar Encerramento" at bounding box center [1353, 358] width 110 height 23
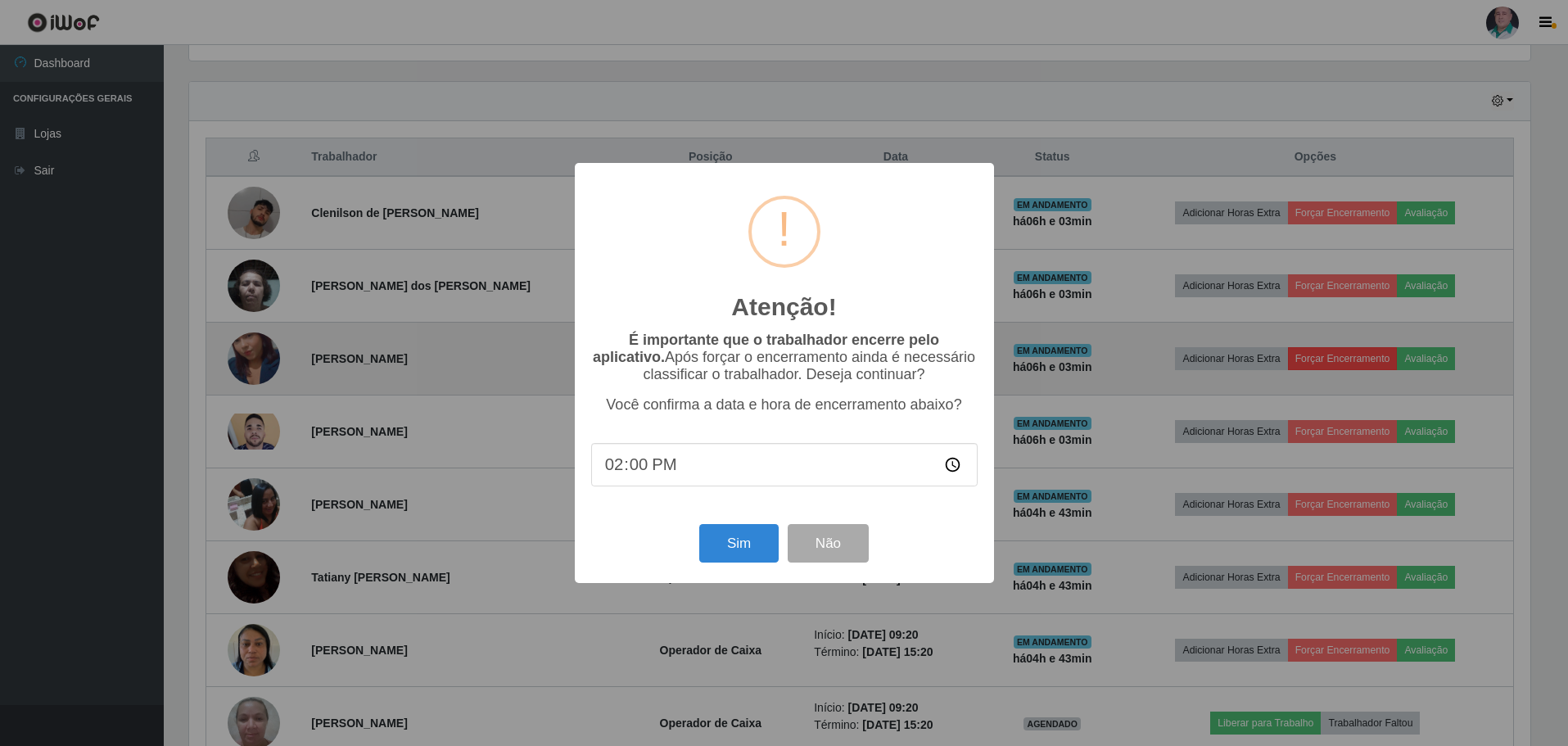
scroll to position [339, 1346]
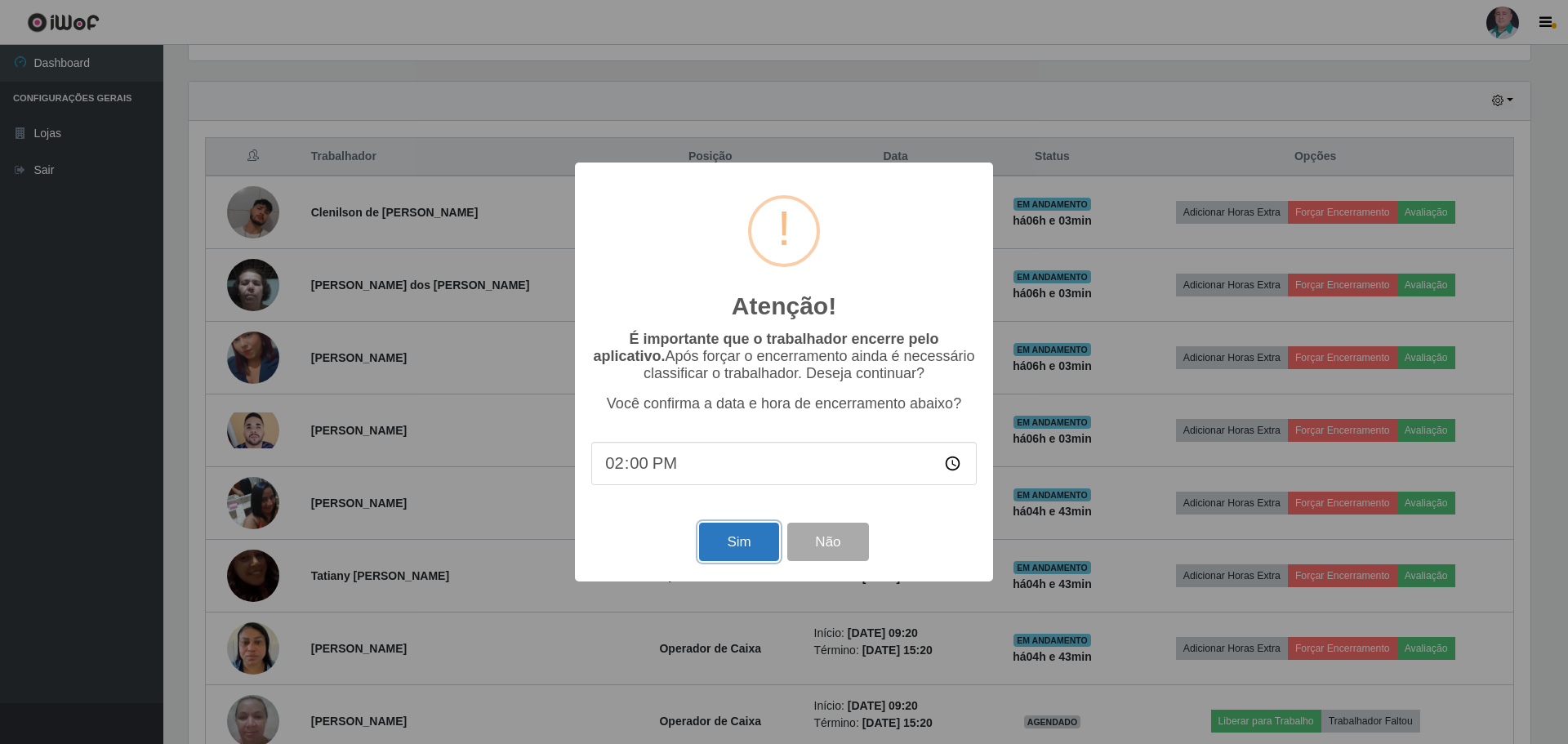
click at [733, 544] on button "Sim" at bounding box center [738, 542] width 79 height 38
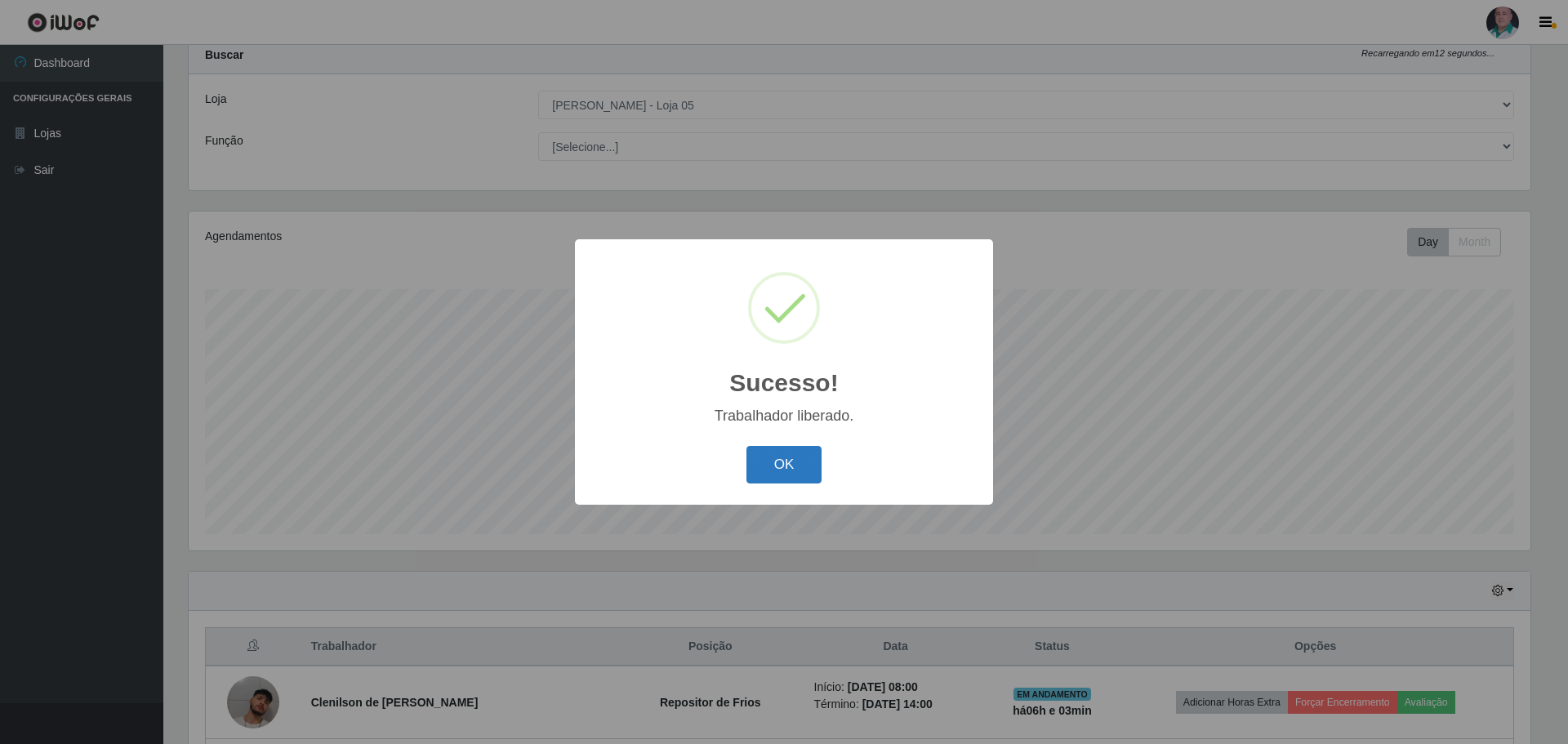
click at [786, 456] on button "OK" at bounding box center [784, 465] width 76 height 38
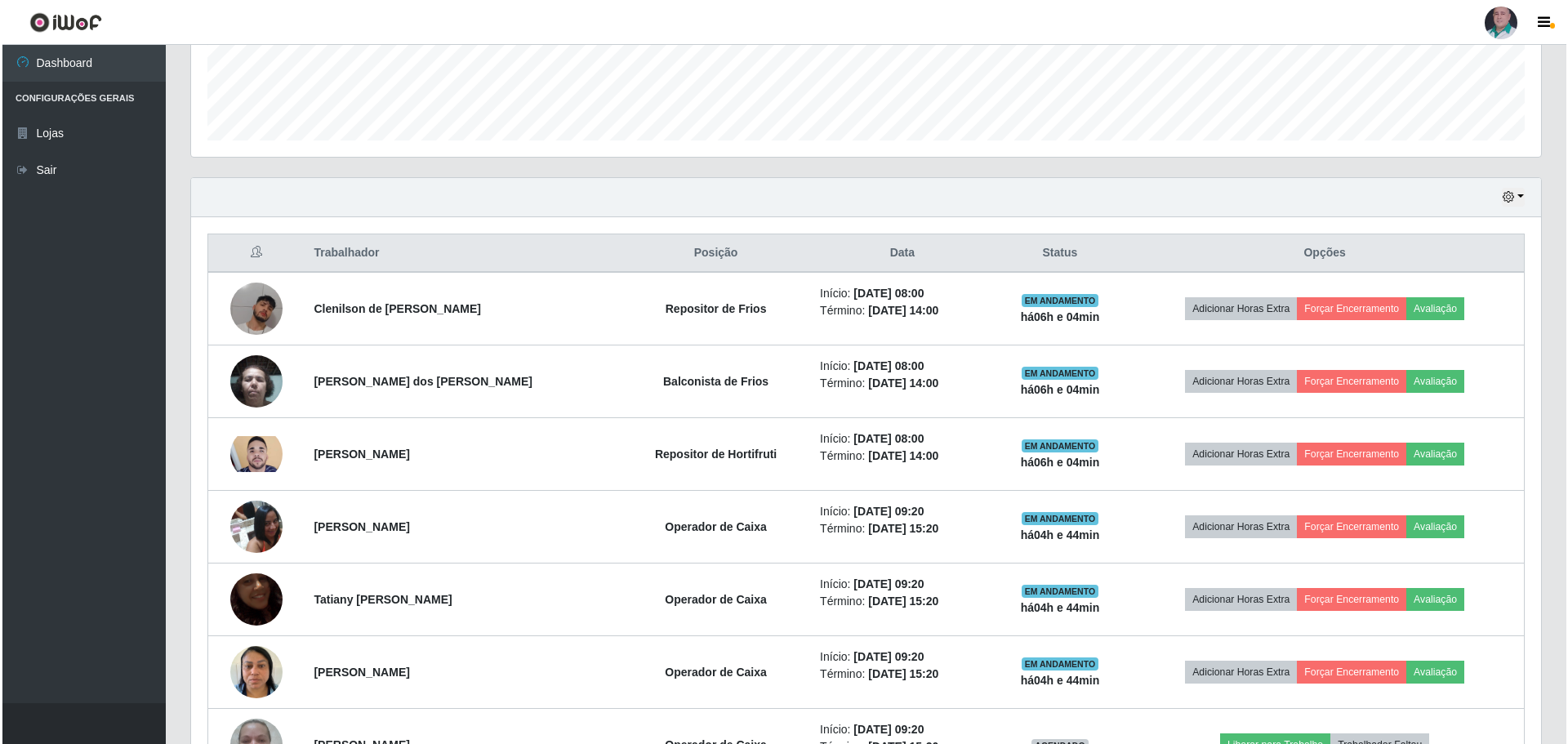
scroll to position [458, 0]
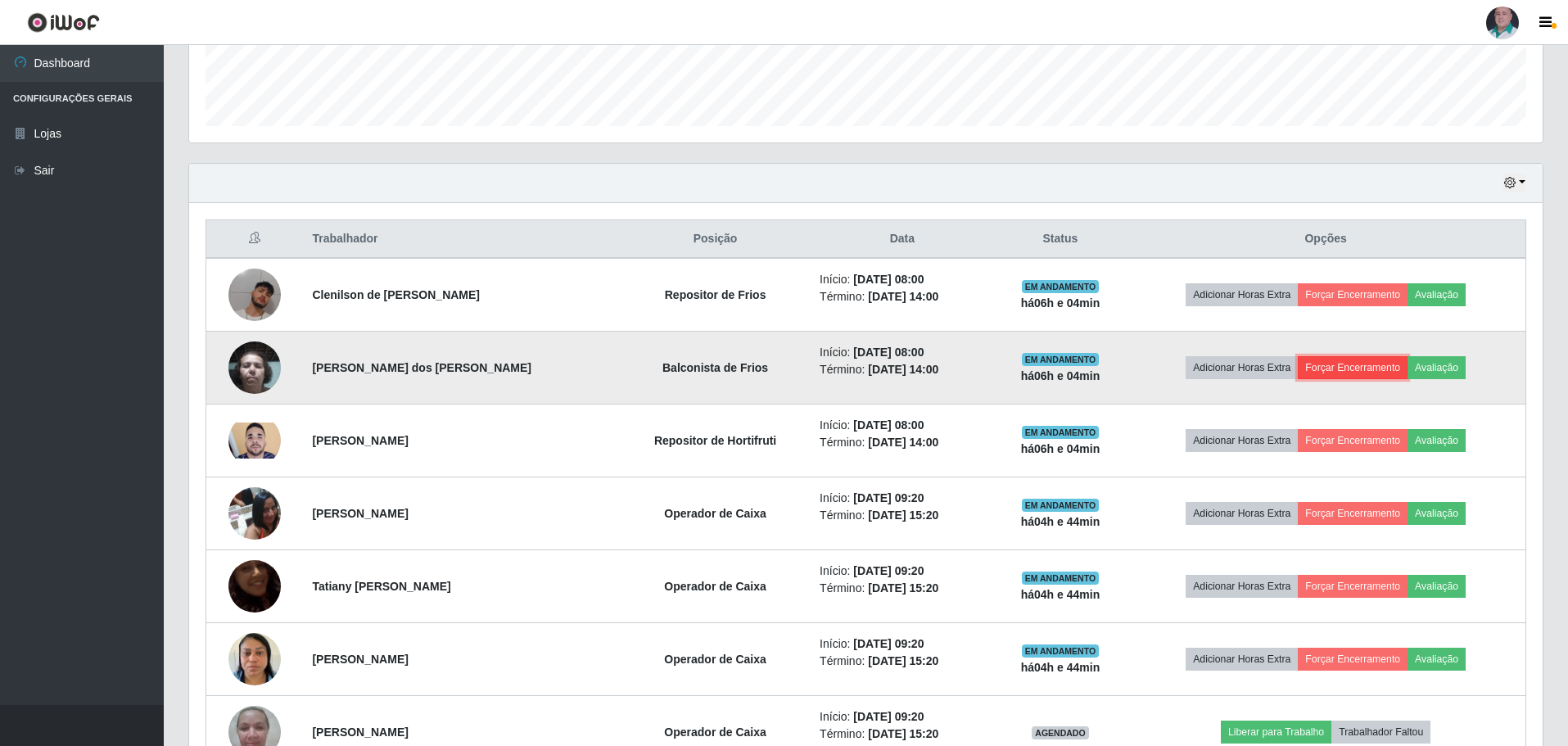
click at [1345, 368] on button "Forçar Encerramento" at bounding box center [1353, 367] width 110 height 23
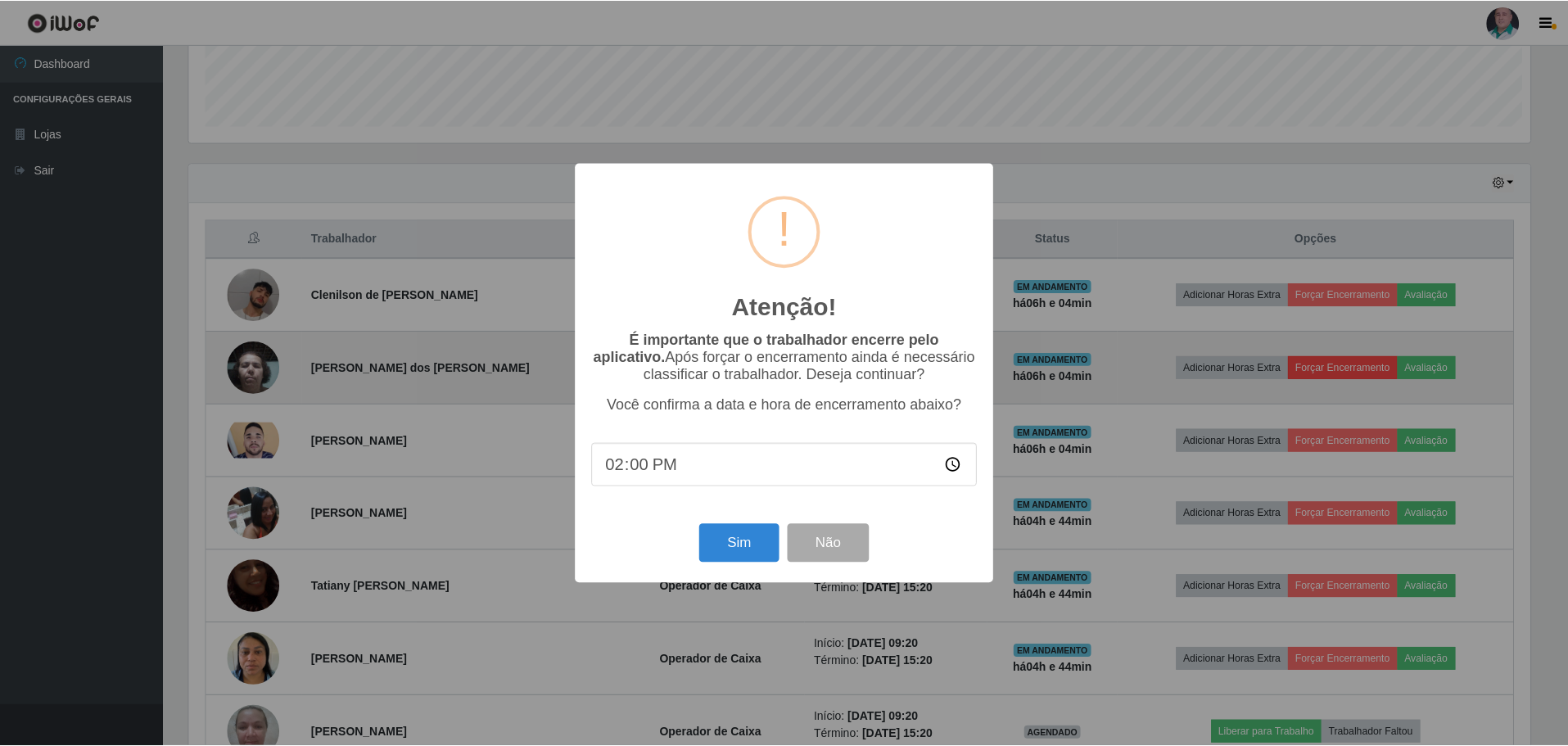
scroll to position [339, 1346]
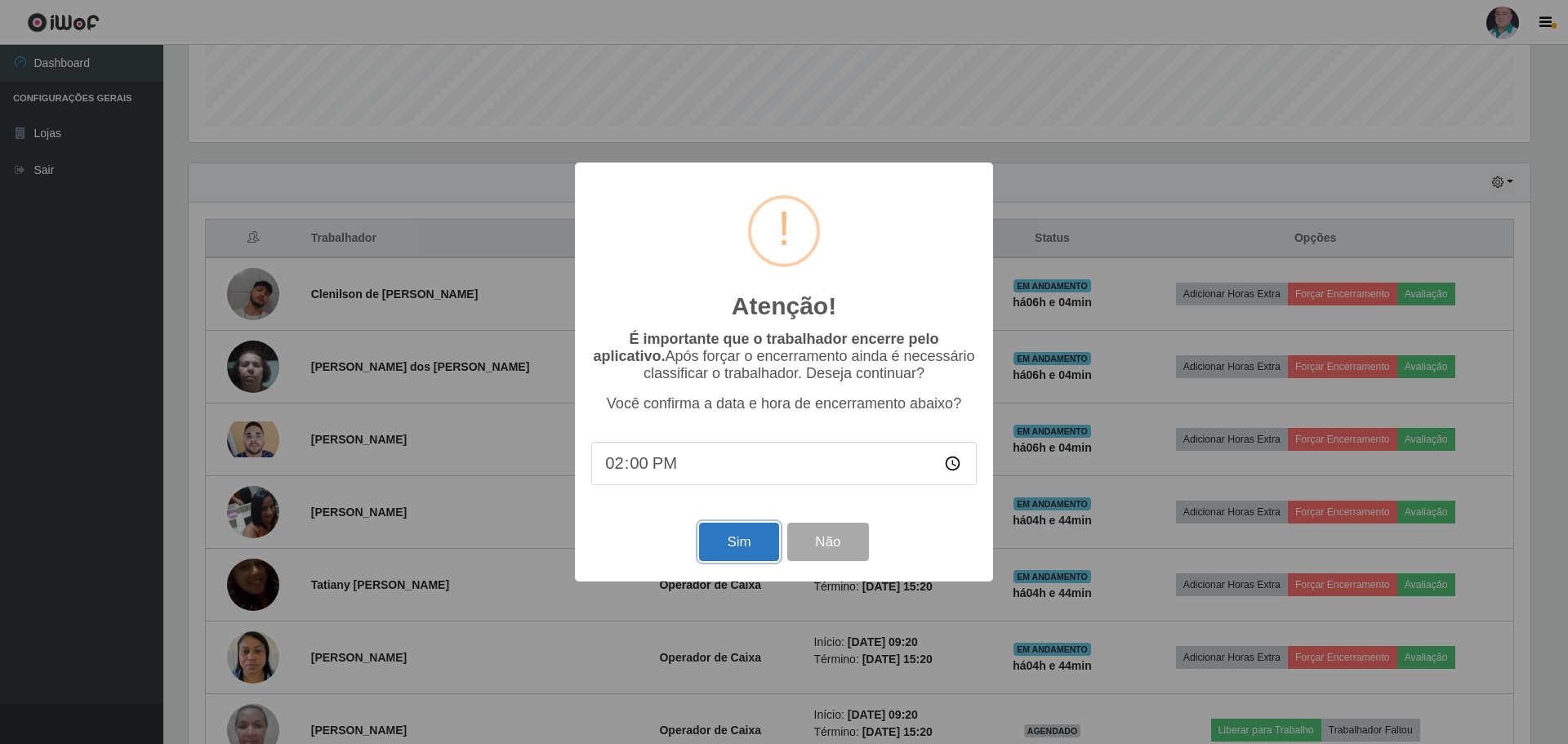
click at [737, 546] on button "Sim" at bounding box center [738, 542] width 79 height 38
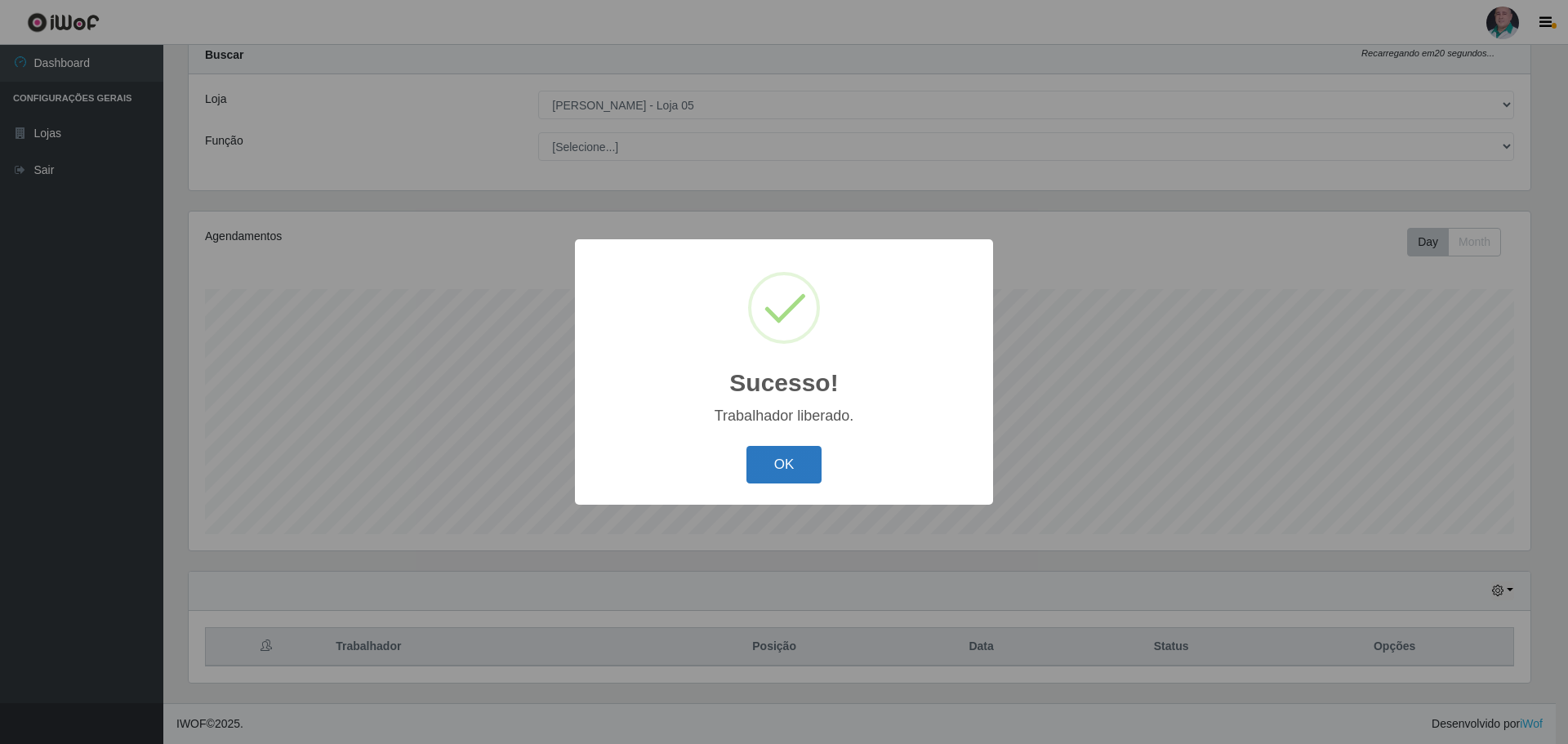
click at [792, 467] on button "OK" at bounding box center [784, 465] width 76 height 38
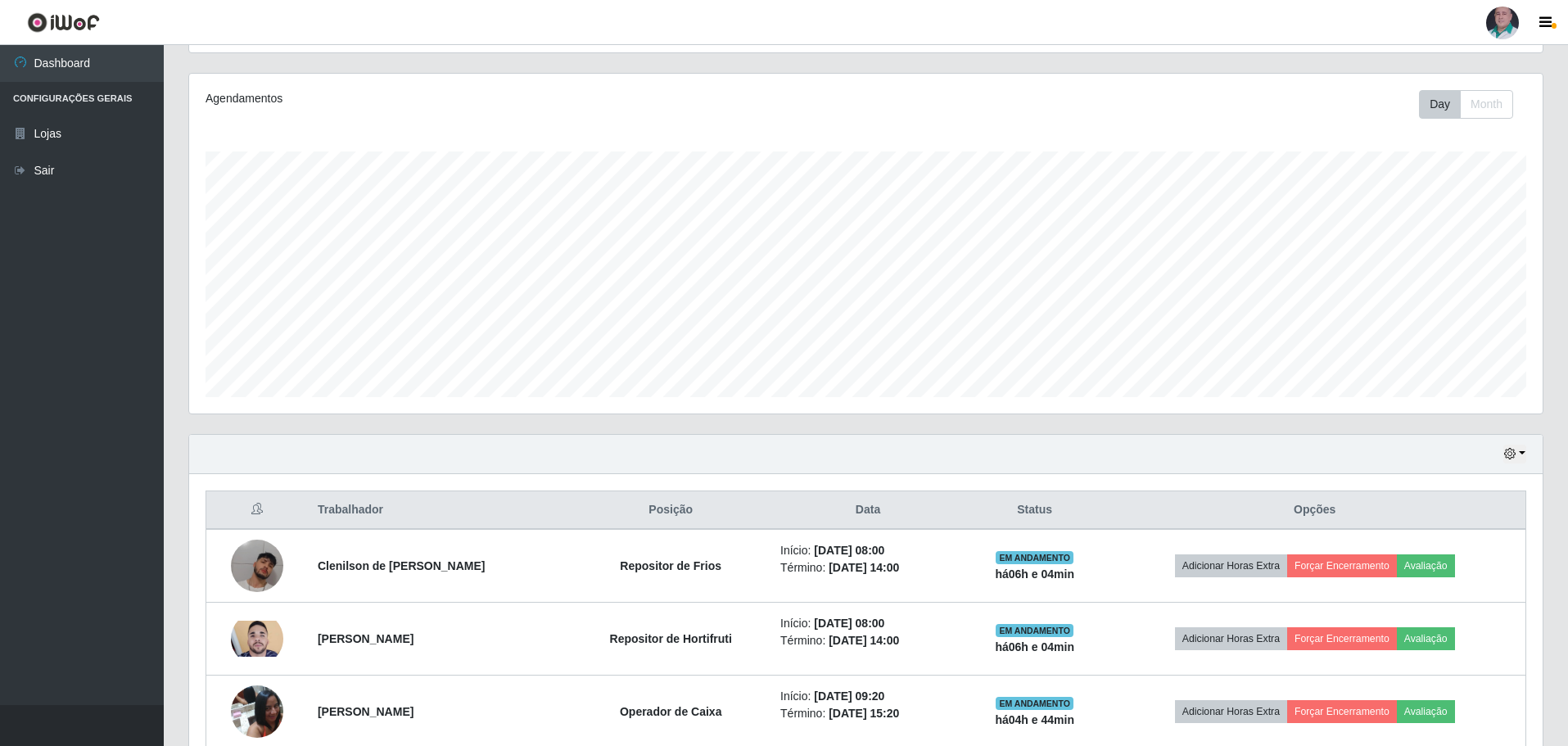
scroll to position [214, 0]
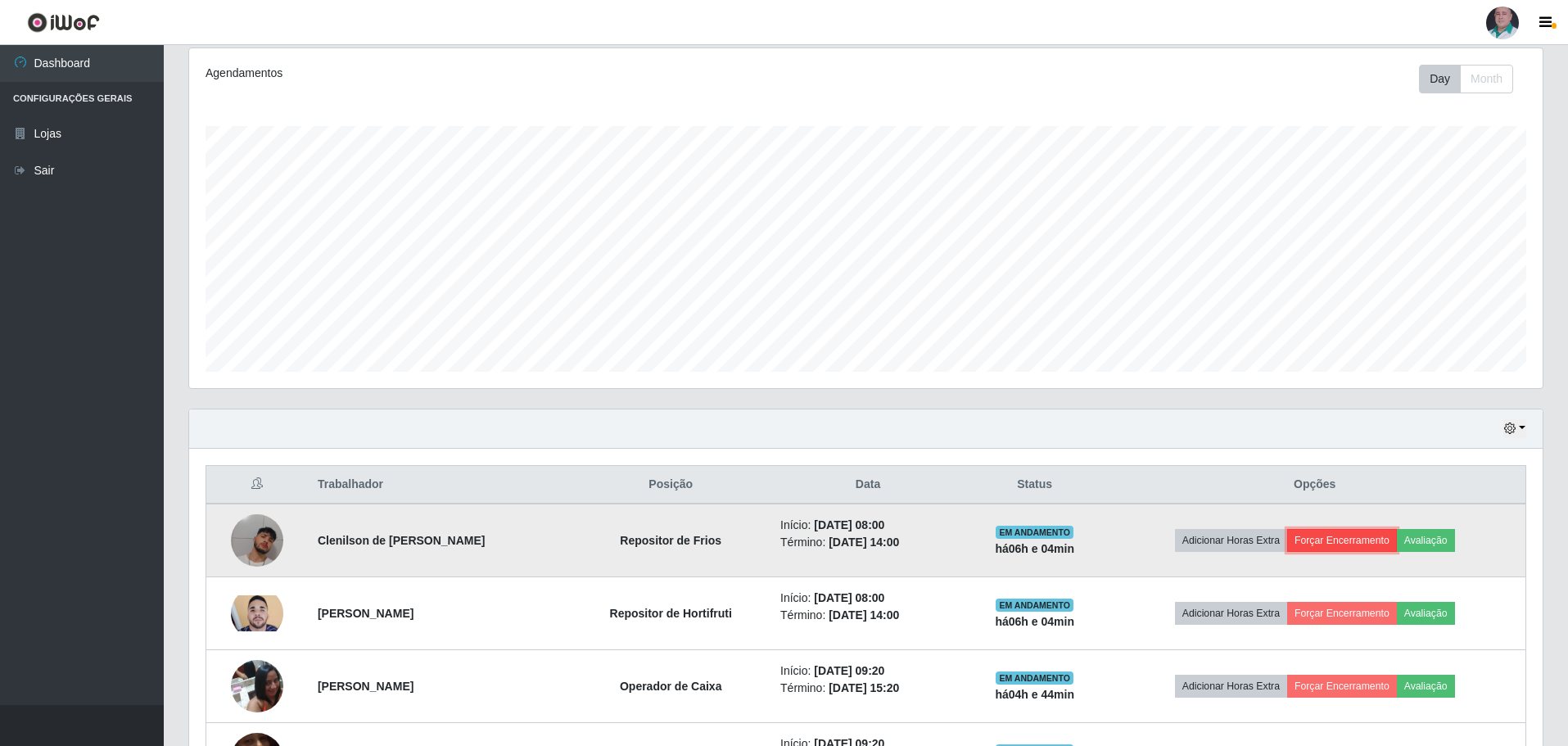
click at [1337, 531] on button "Forçar Encerramento" at bounding box center [1342, 540] width 110 height 23
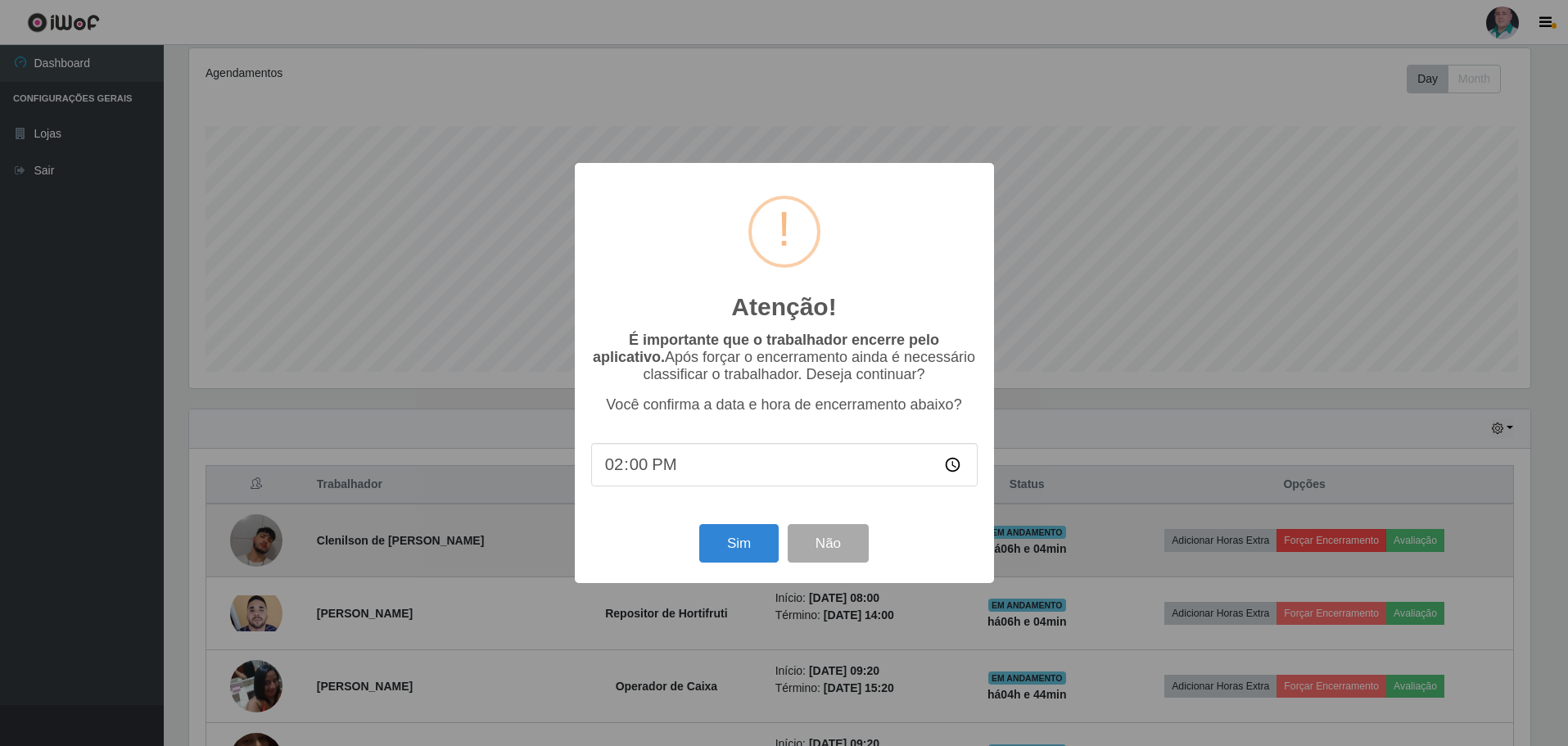
scroll to position [339, 1346]
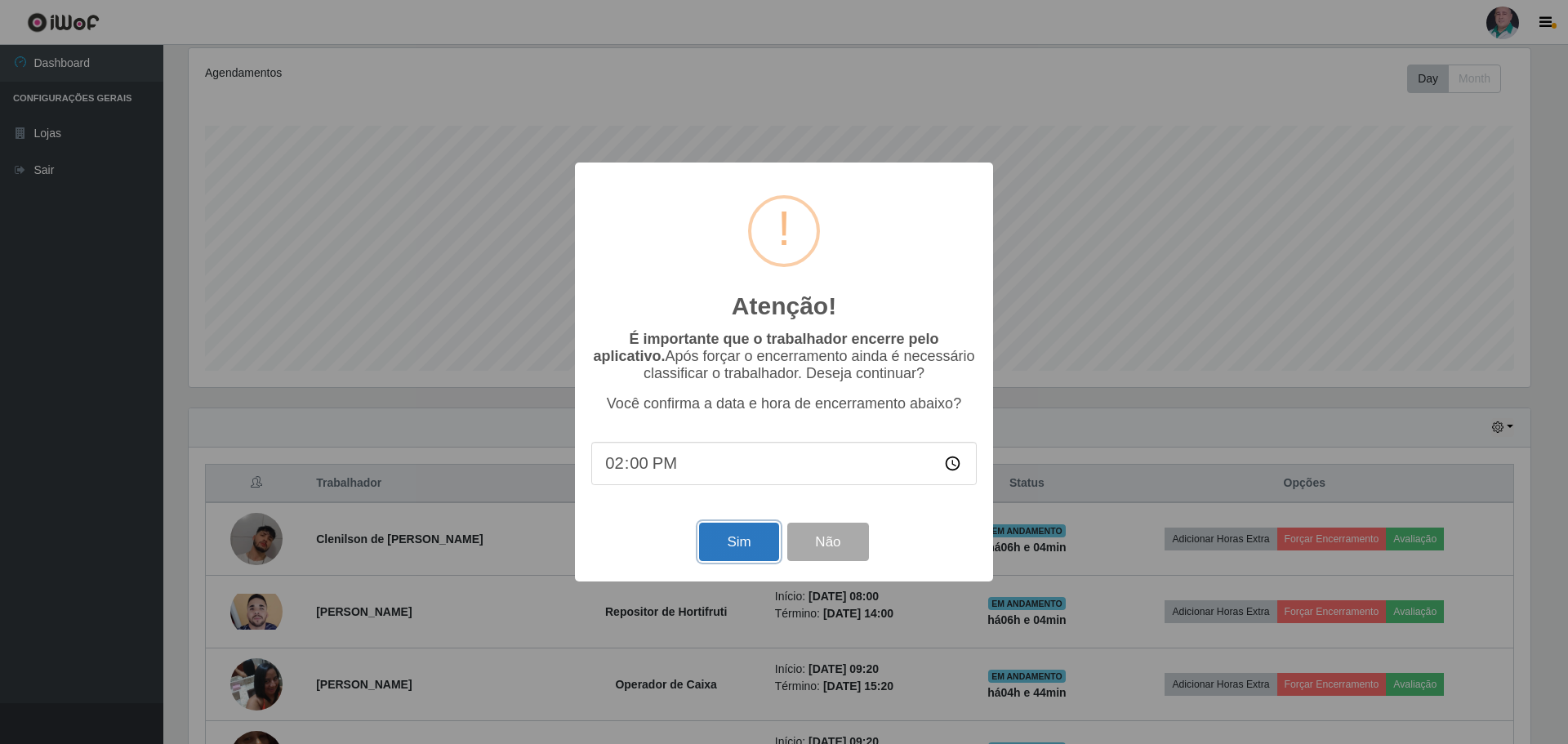
click at [733, 543] on button "Sim" at bounding box center [738, 542] width 79 height 38
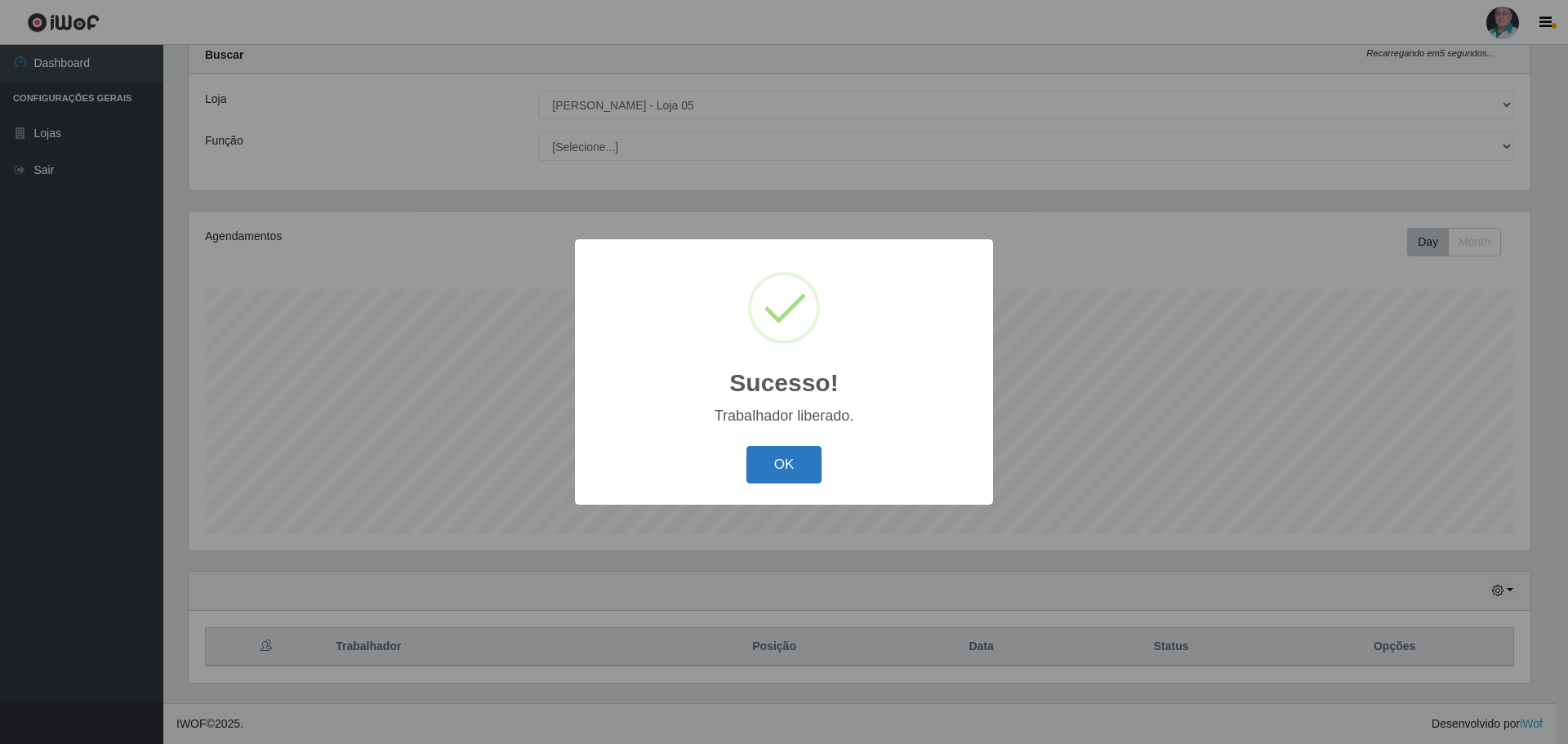
click at [800, 470] on button "OK" at bounding box center [784, 465] width 76 height 38
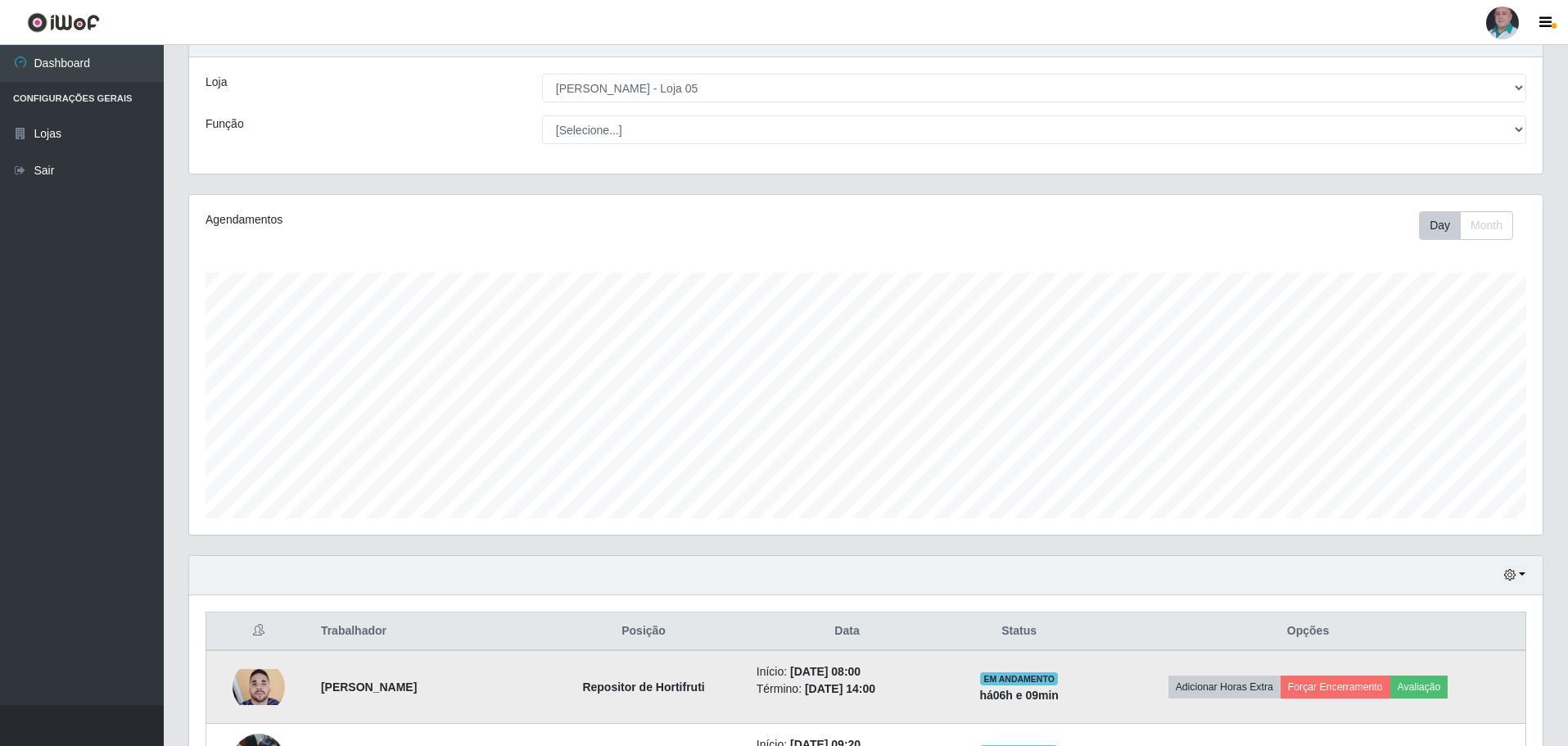
scroll to position [0, 0]
